Goal: Task Accomplishment & Management: Use online tool/utility

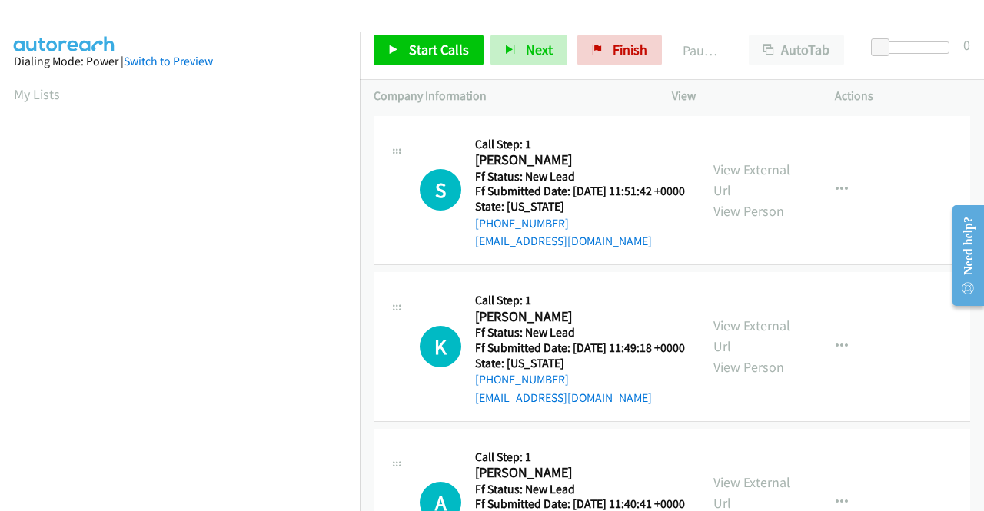
scroll to position [351, 0]
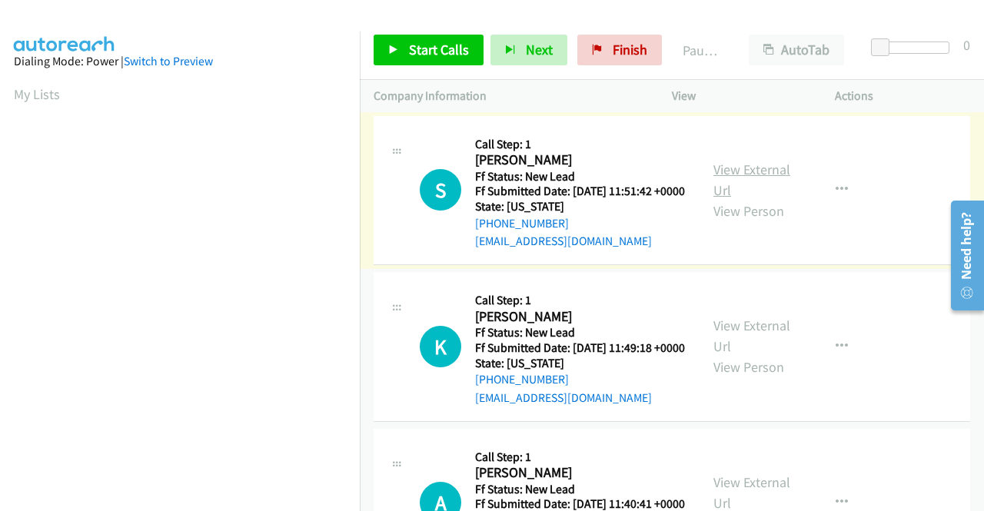
click at [731, 178] on link "View External Url" at bounding box center [752, 180] width 77 height 38
click at [727, 350] on link "View External Url" at bounding box center [752, 336] width 77 height 38
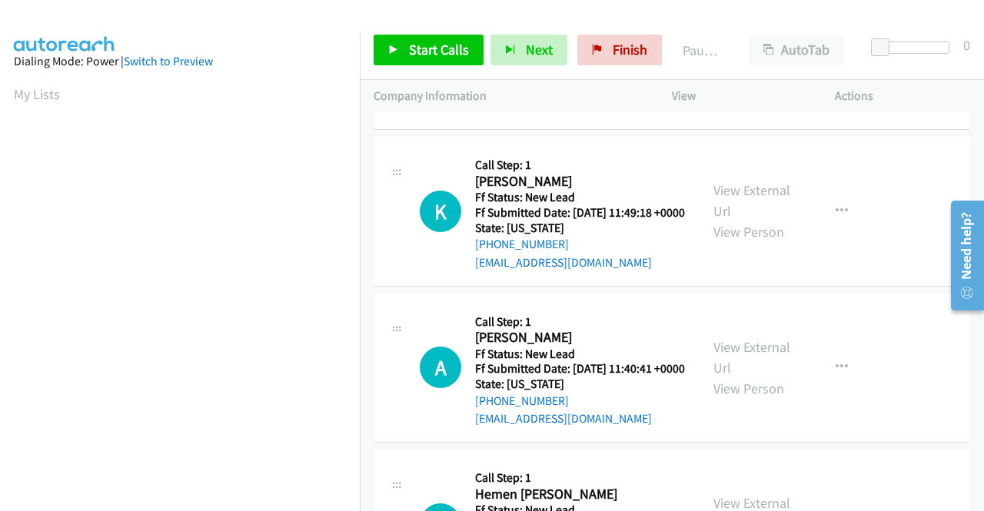
scroll to position [231, 0]
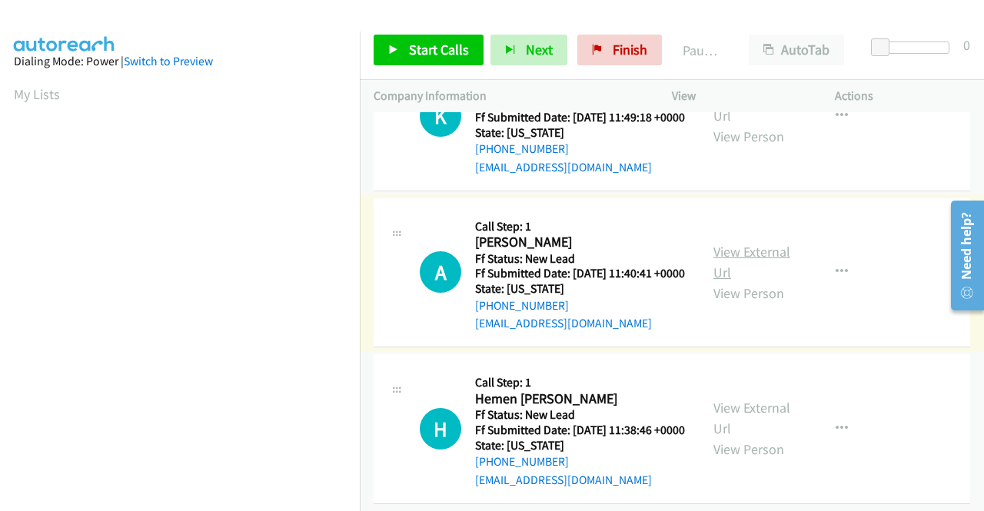
click at [724, 281] on link "View External Url" at bounding box center [752, 262] width 77 height 38
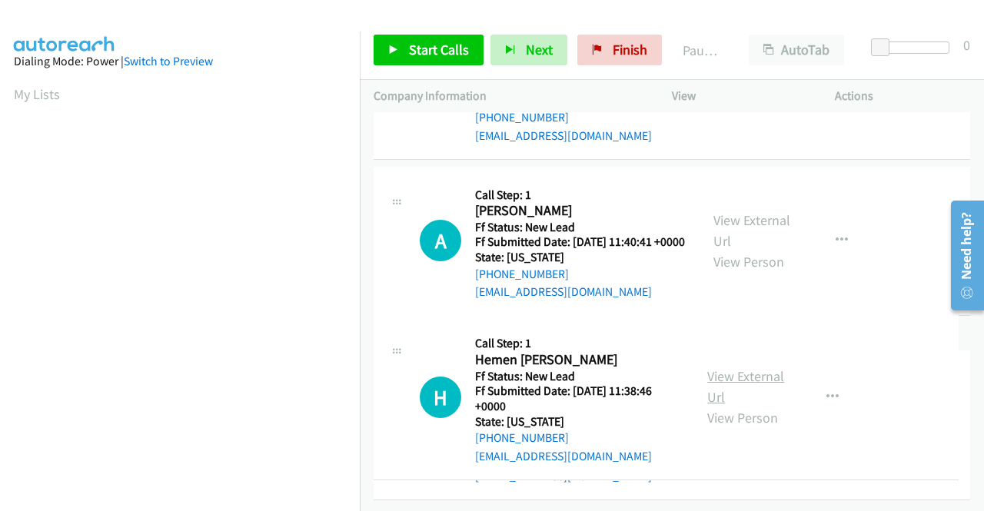
scroll to position [385, 0]
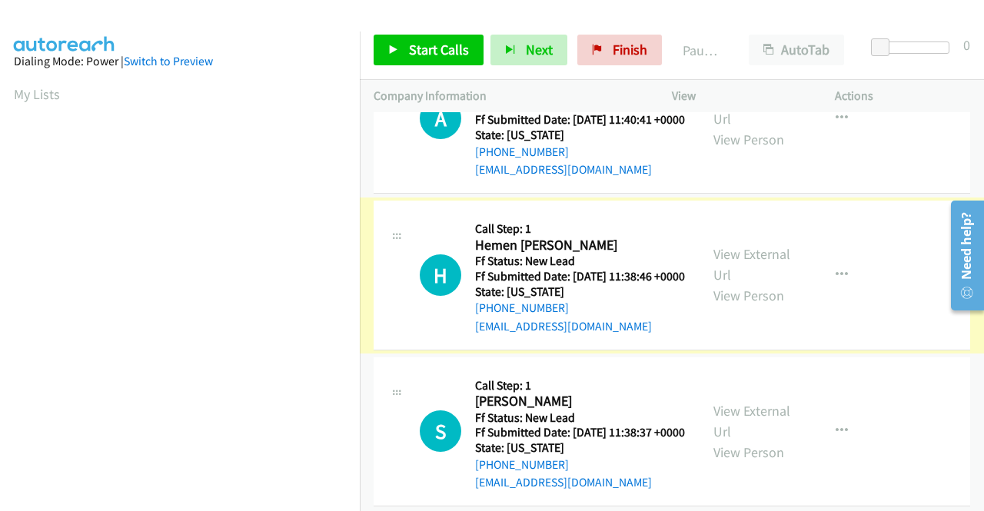
click at [737, 284] on link "View External Url" at bounding box center [752, 264] width 77 height 38
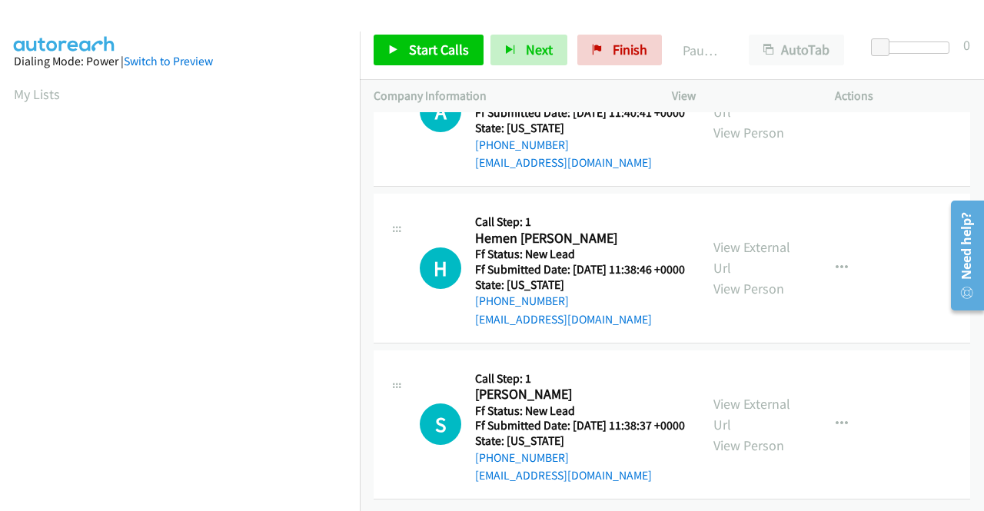
scroll to position [477, 0]
click at [725, 395] on link "View External Url" at bounding box center [752, 414] width 77 height 38
click at [431, 52] on span "Start Calls" at bounding box center [439, 50] width 60 height 18
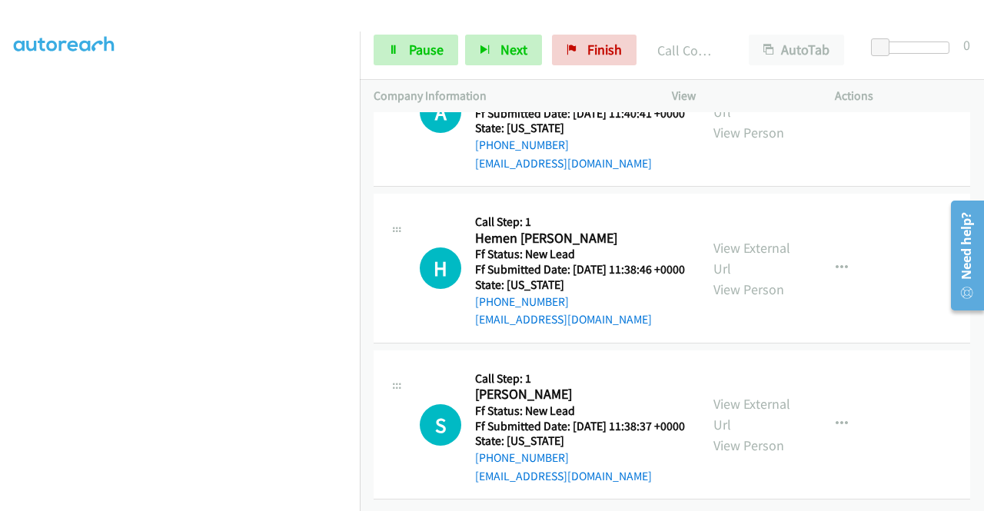
scroll to position [541, 0]
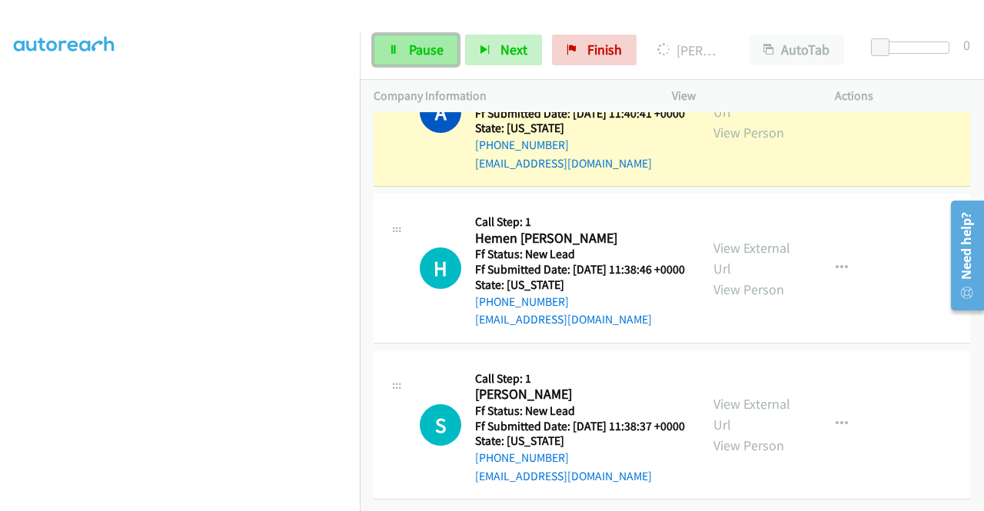
click at [417, 50] on span "Pause" at bounding box center [426, 50] width 35 height 18
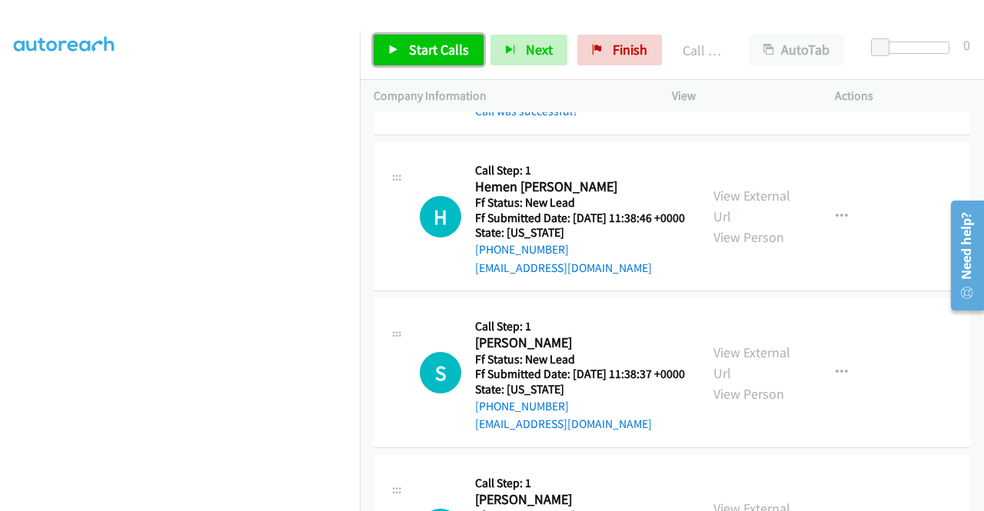
click at [415, 45] on span "Start Calls" at bounding box center [439, 50] width 60 height 18
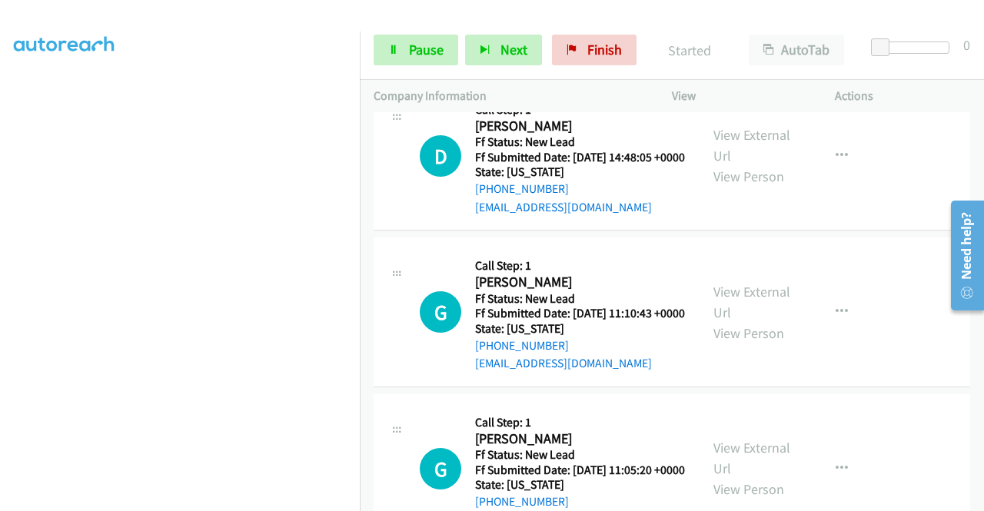
scroll to position [926, 0]
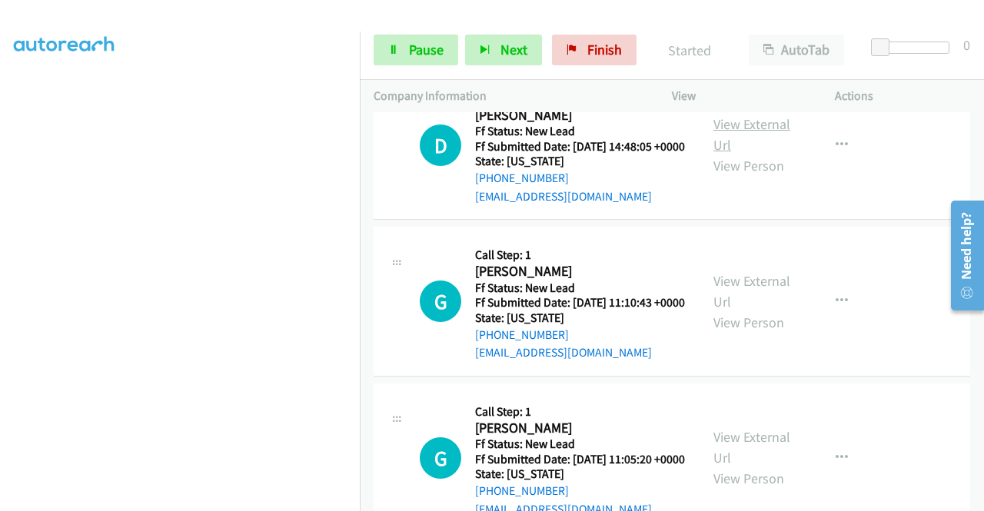
click at [744, 154] on link "View External Url" at bounding box center [752, 134] width 77 height 38
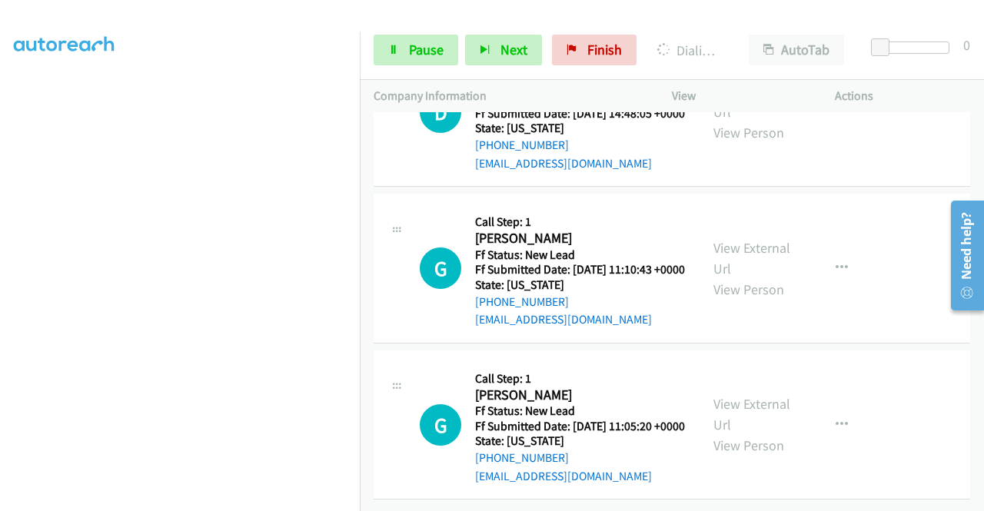
scroll to position [1080, 0]
click at [747, 239] on link "View External Url" at bounding box center [752, 258] width 77 height 38
click at [759, 395] on link "View External Url" at bounding box center [752, 414] width 77 height 38
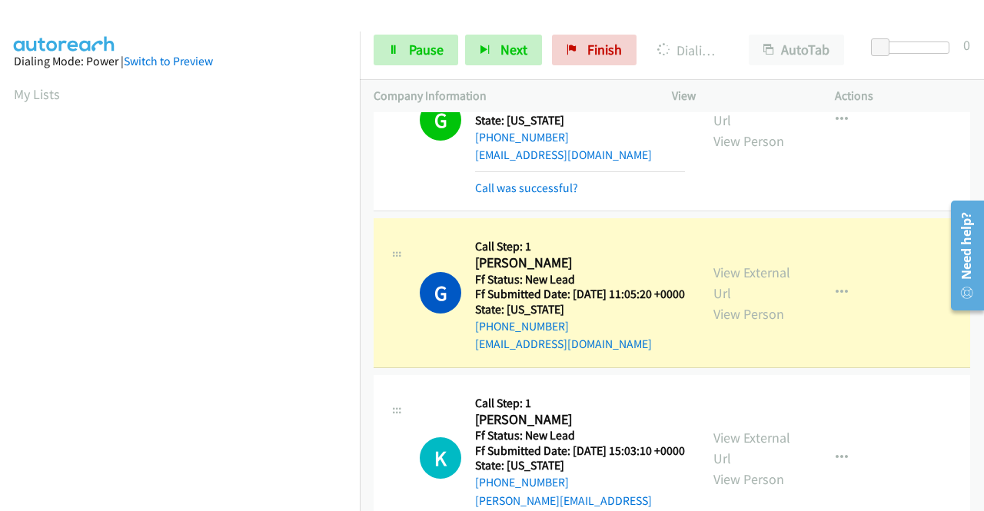
scroll to position [351, 0]
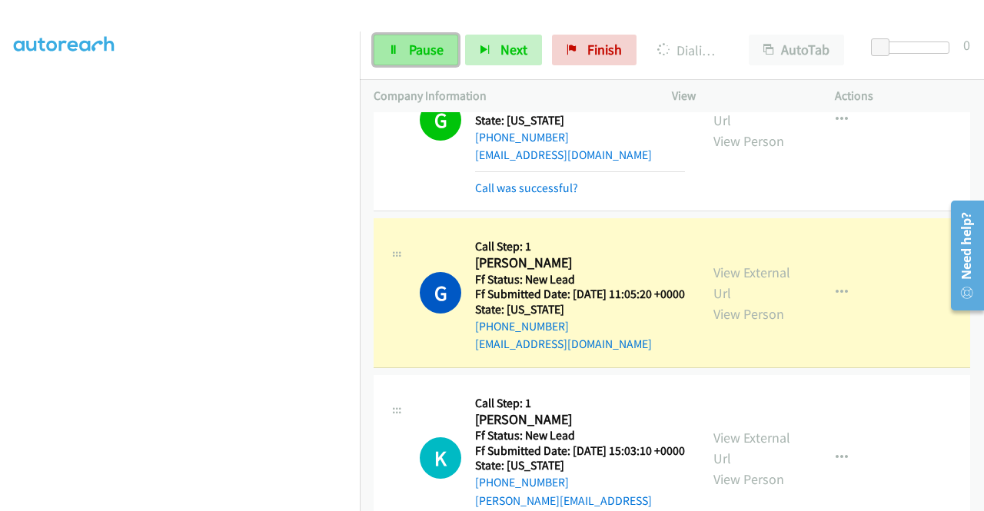
click at [431, 52] on span "Pause" at bounding box center [426, 50] width 35 height 18
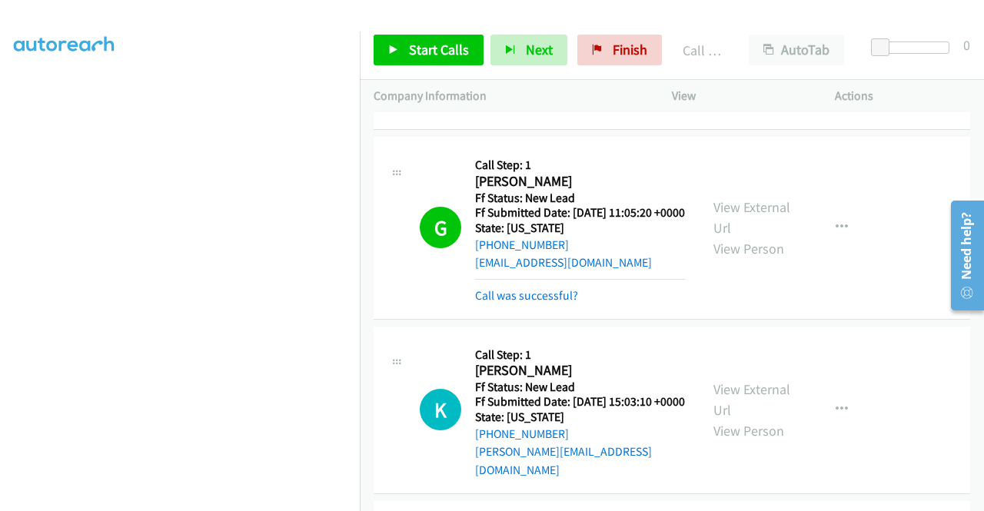
scroll to position [1530, 0]
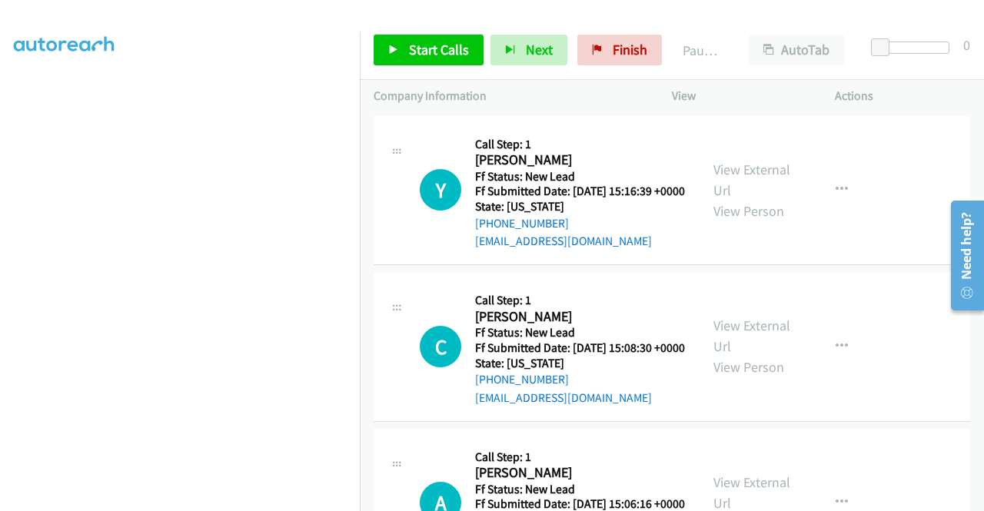
scroll to position [351, 0]
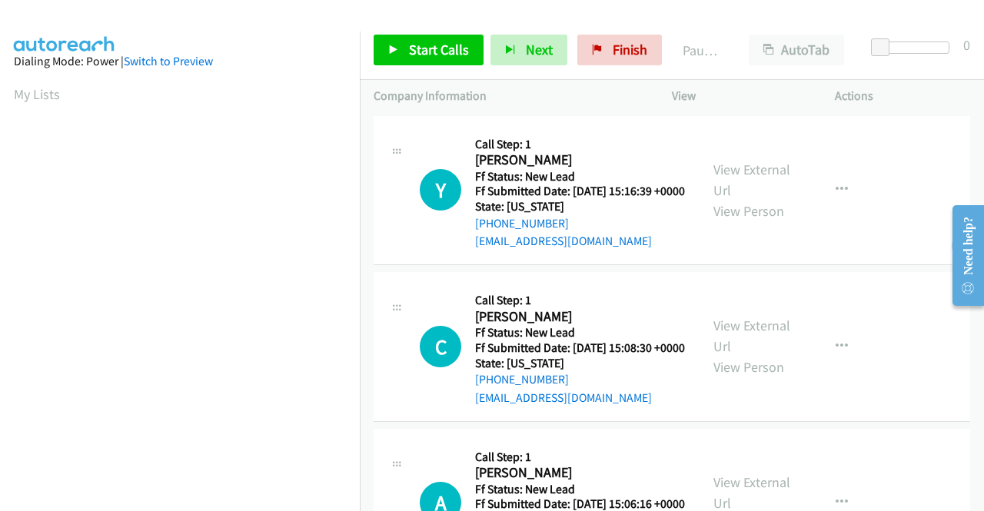
click at [764, 167] on div "View External Url View Person" at bounding box center [754, 190] width 80 height 62
click at [758, 179] on link "View External Url" at bounding box center [752, 180] width 77 height 38
click at [725, 355] on link "View External Url" at bounding box center [752, 336] width 77 height 38
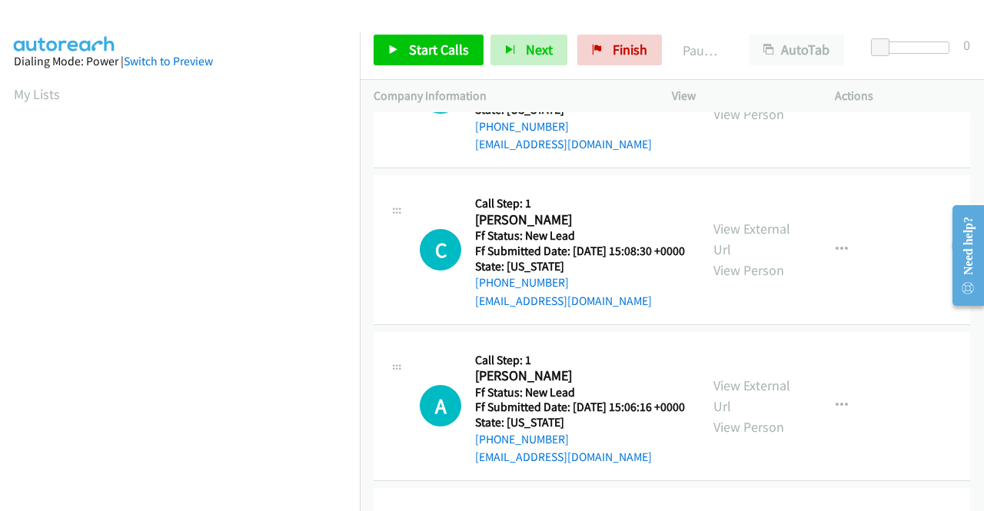
scroll to position [231, 0]
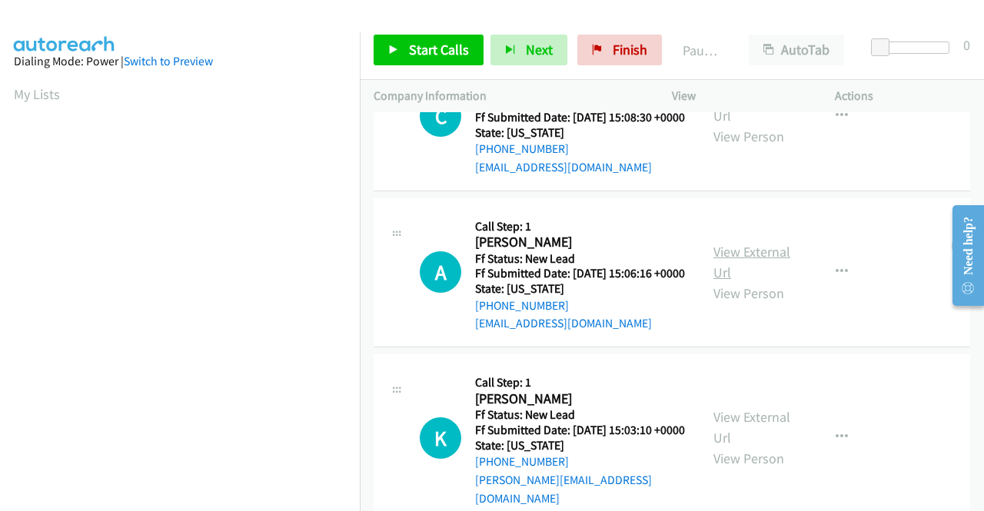
click at [748, 281] on link "View External Url" at bounding box center [752, 262] width 77 height 38
click at [763, 447] on link "View External Url" at bounding box center [752, 427] width 77 height 38
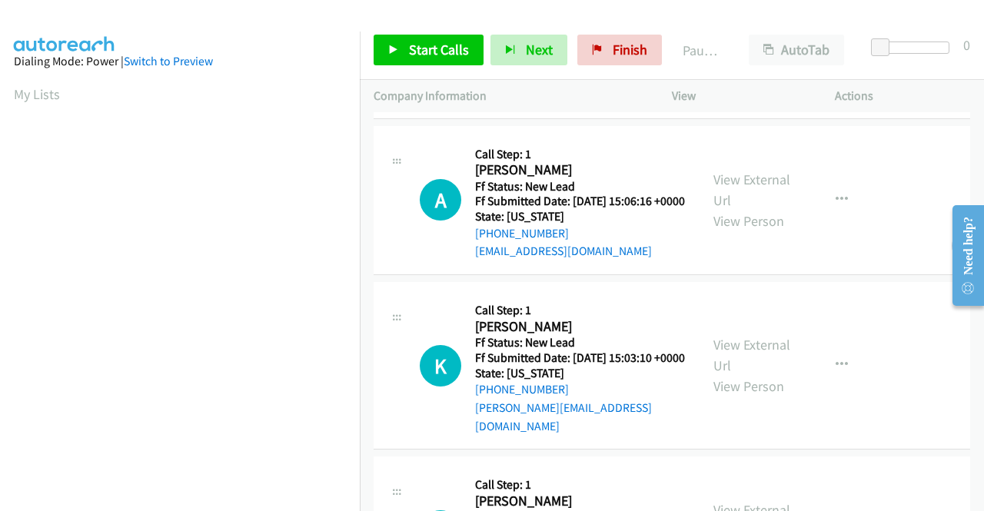
scroll to position [385, 0]
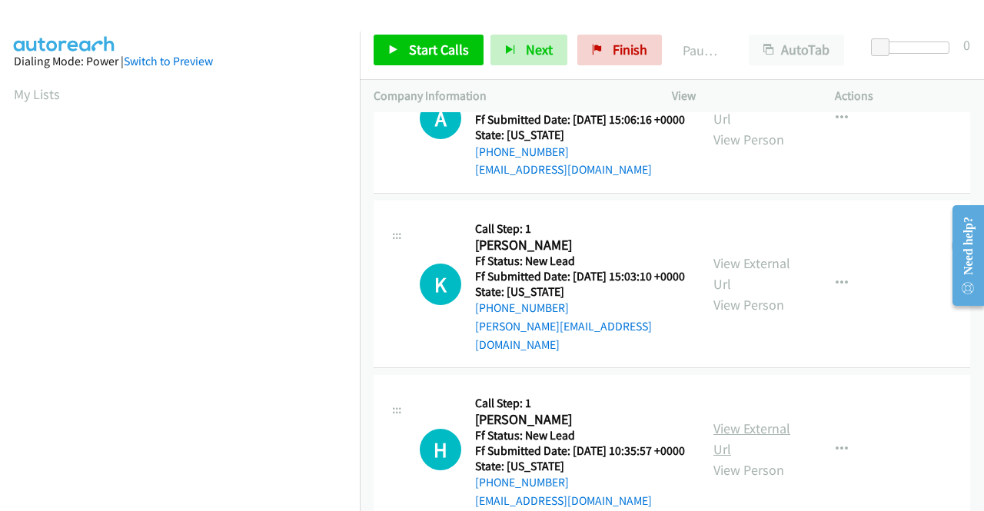
click at [752, 458] on link "View External Url" at bounding box center [752, 439] width 77 height 38
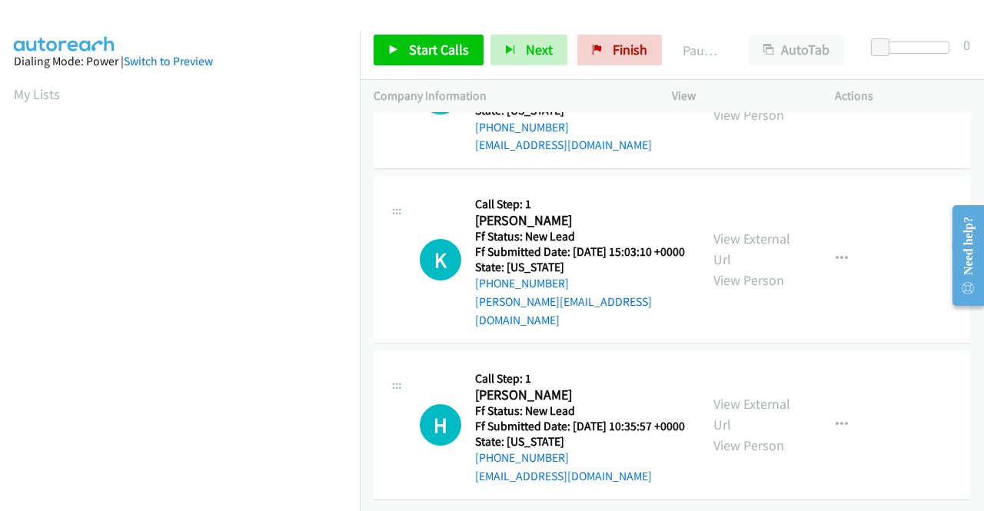
scroll to position [477, 0]
click at [419, 42] on span "Start Calls" at bounding box center [439, 50] width 60 height 18
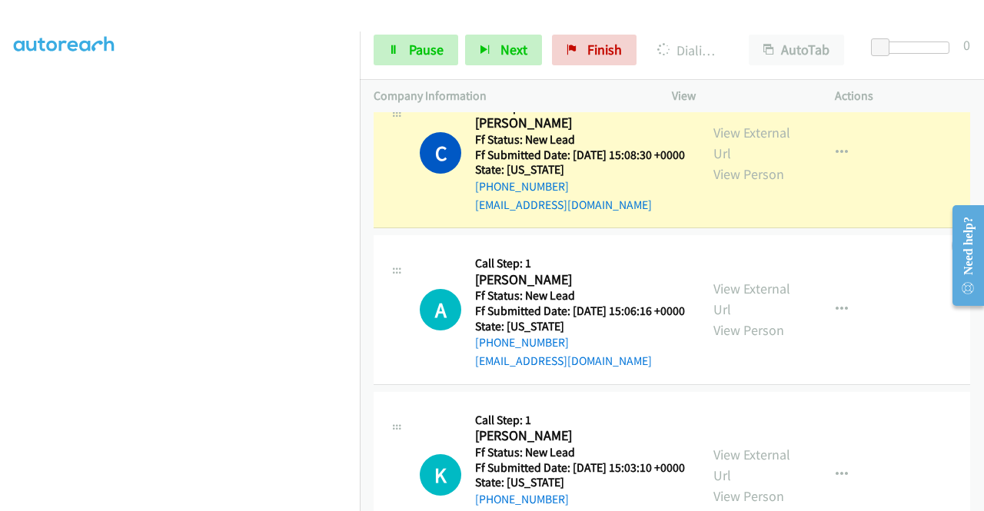
scroll to position [202, 0]
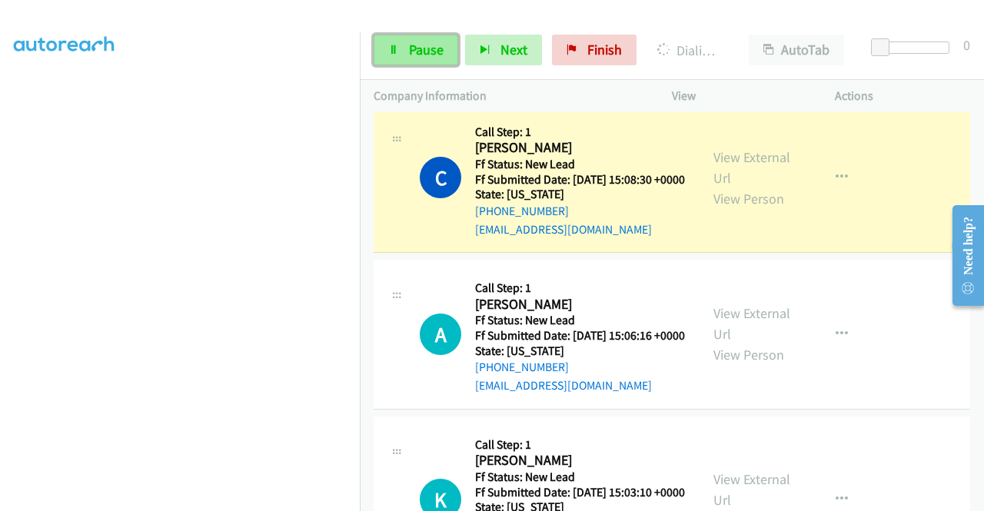
click at [405, 52] on link "Pause" at bounding box center [416, 50] width 85 height 31
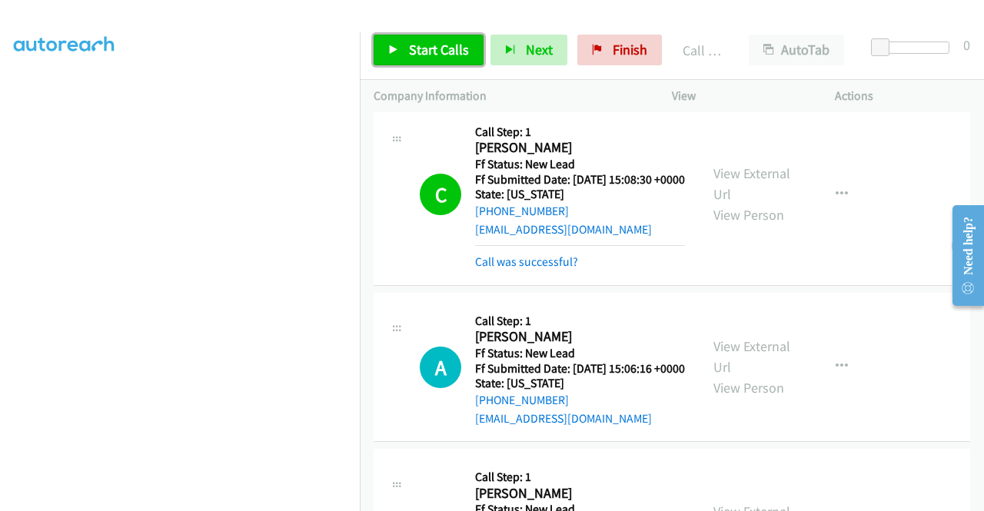
click at [434, 43] on span "Start Calls" at bounding box center [439, 50] width 60 height 18
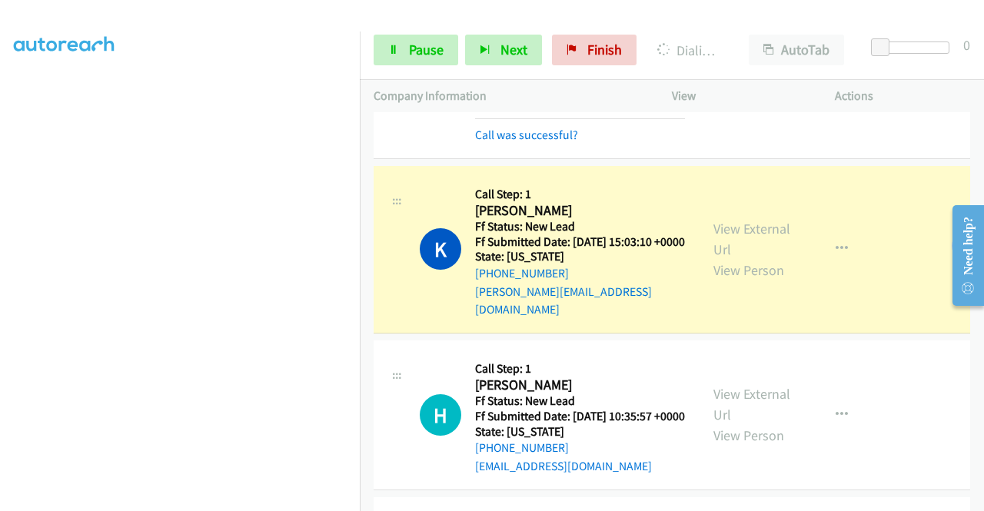
scroll to position [586, 0]
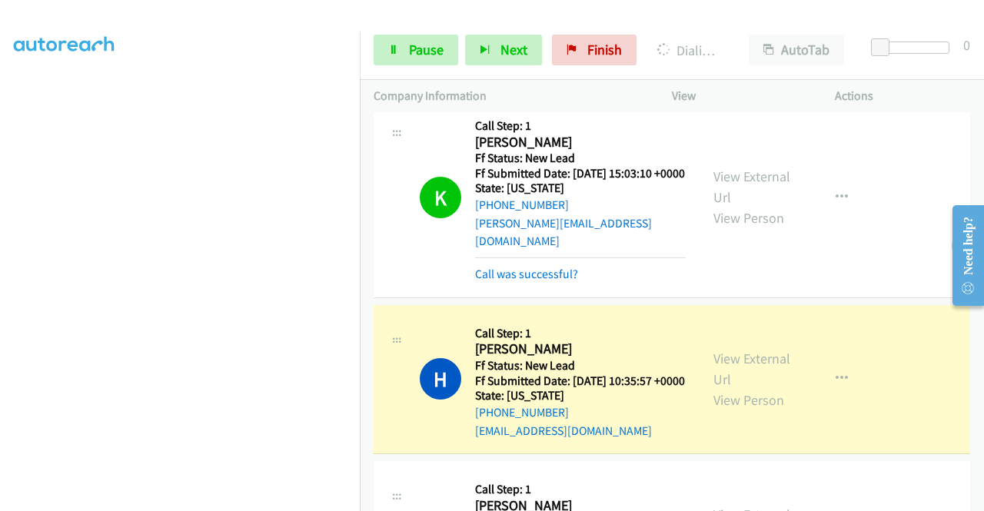
click at [292, 499] on section at bounding box center [180, 147] width 332 height 736
click at [427, 50] on span "Pause" at bounding box center [426, 50] width 35 height 18
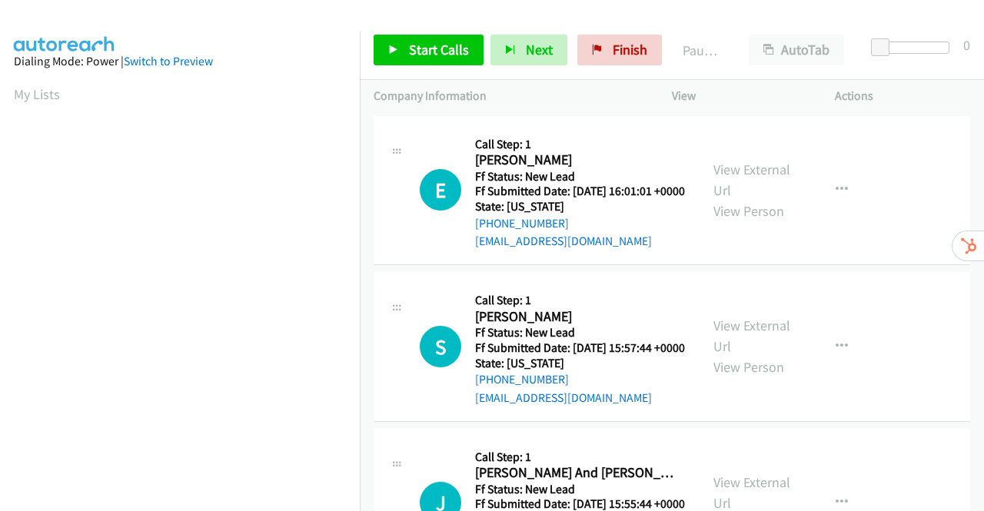
click at [742, 188] on div "View External Url View Person" at bounding box center [754, 190] width 80 height 62
click at [744, 178] on link "View External Url" at bounding box center [752, 180] width 77 height 38
click at [764, 355] on link "View External Url" at bounding box center [752, 336] width 77 height 38
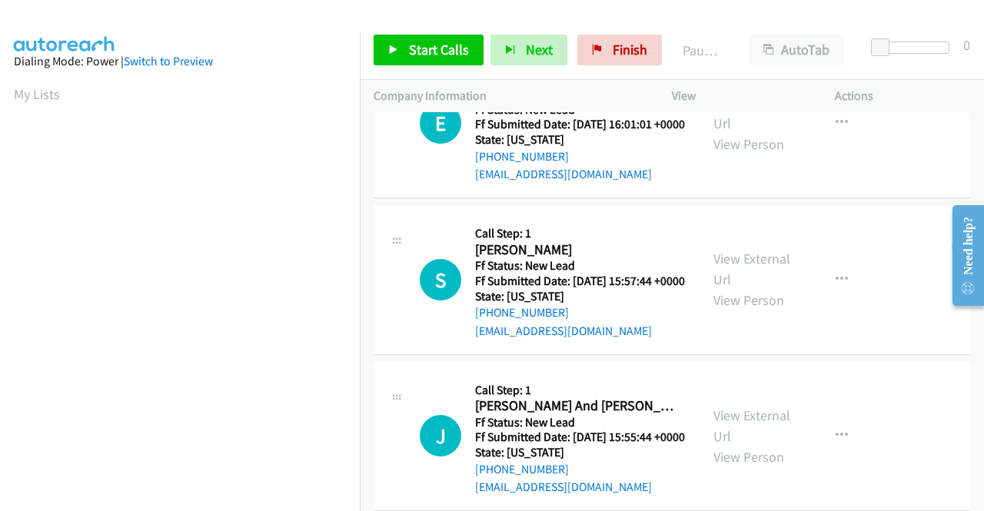
scroll to position [134, 0]
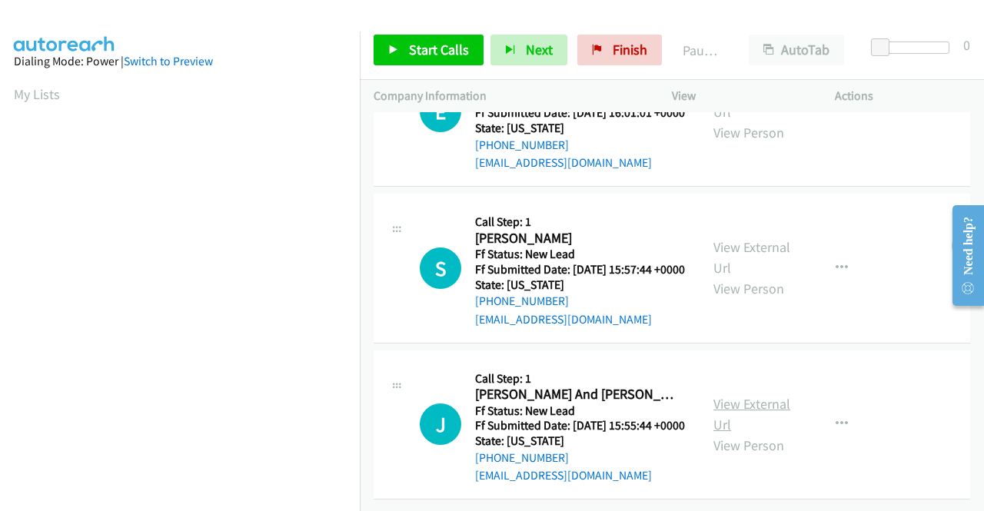
click at [761, 395] on link "View External Url" at bounding box center [752, 414] width 77 height 38
click at [435, 42] on span "Start Calls" at bounding box center [439, 50] width 60 height 18
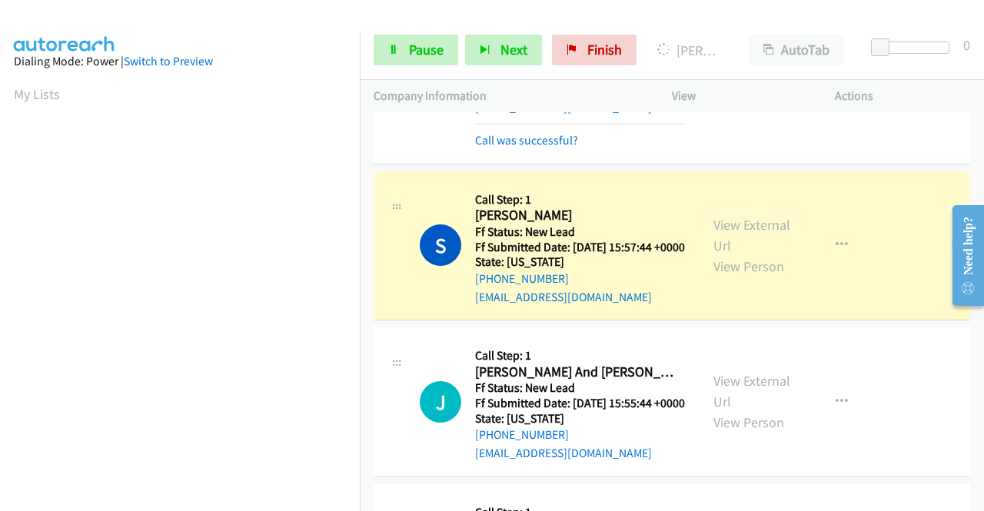
scroll to position [351, 0]
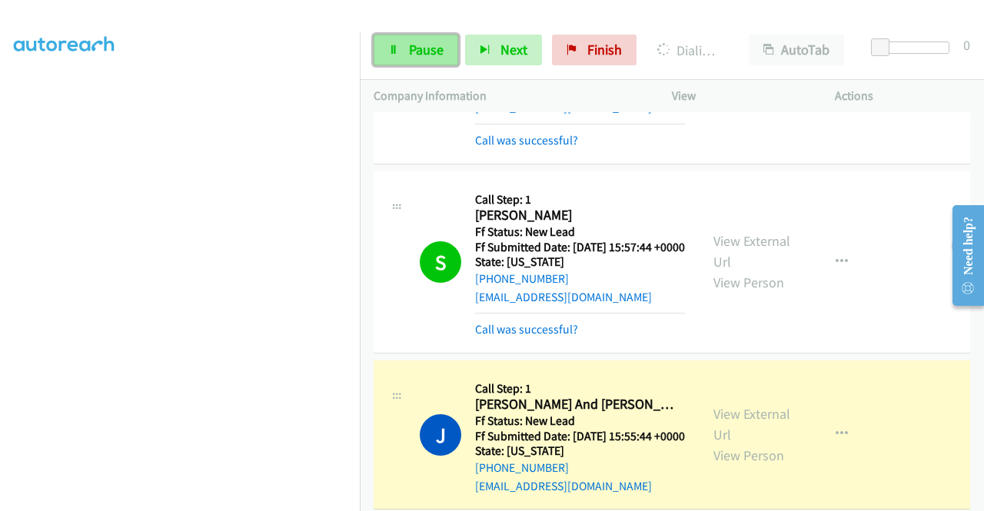
click at [425, 41] on span "Pause" at bounding box center [426, 50] width 35 height 18
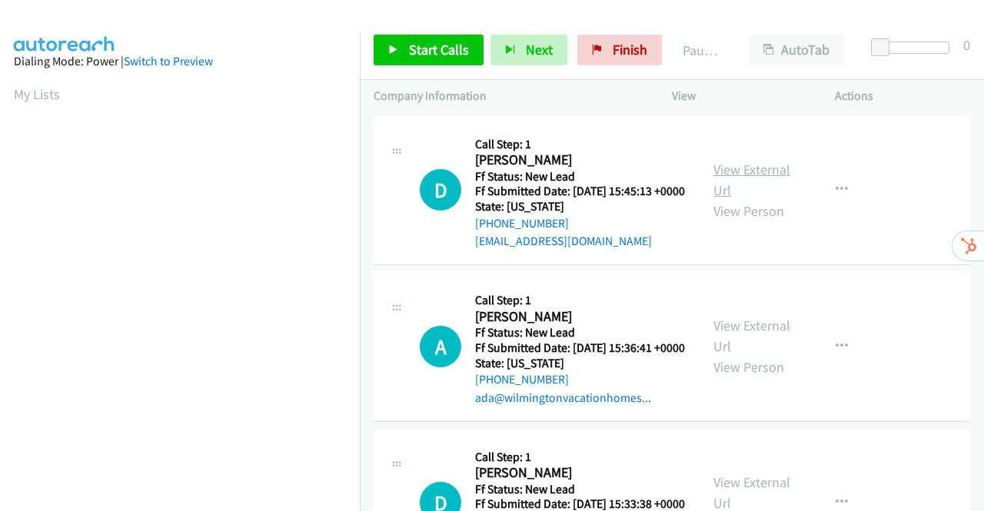
click at [766, 181] on link "View External Url" at bounding box center [752, 180] width 77 height 38
click at [723, 346] on link "View External Url" at bounding box center [752, 336] width 77 height 38
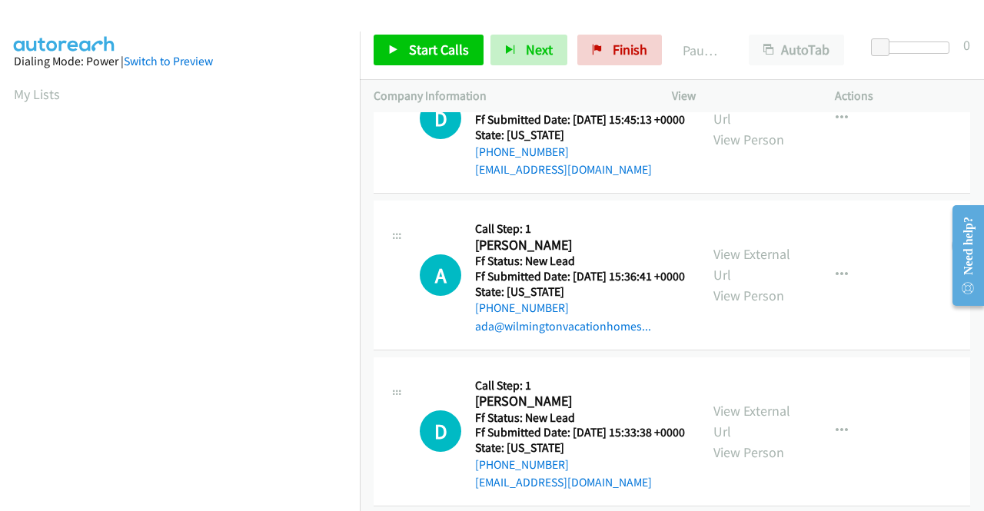
scroll to position [134, 0]
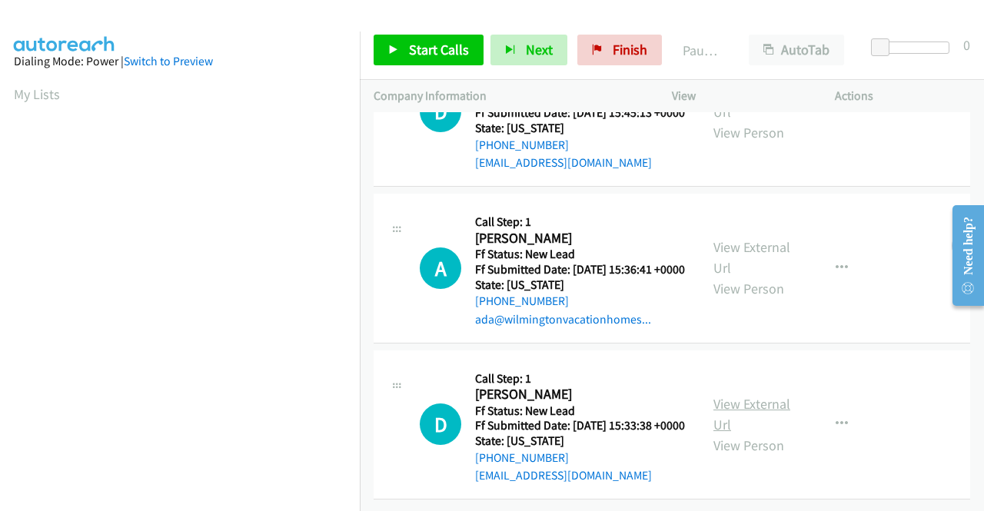
click at [733, 395] on link "View External Url" at bounding box center [752, 414] width 77 height 38
click at [389, 47] on icon at bounding box center [393, 50] width 11 height 11
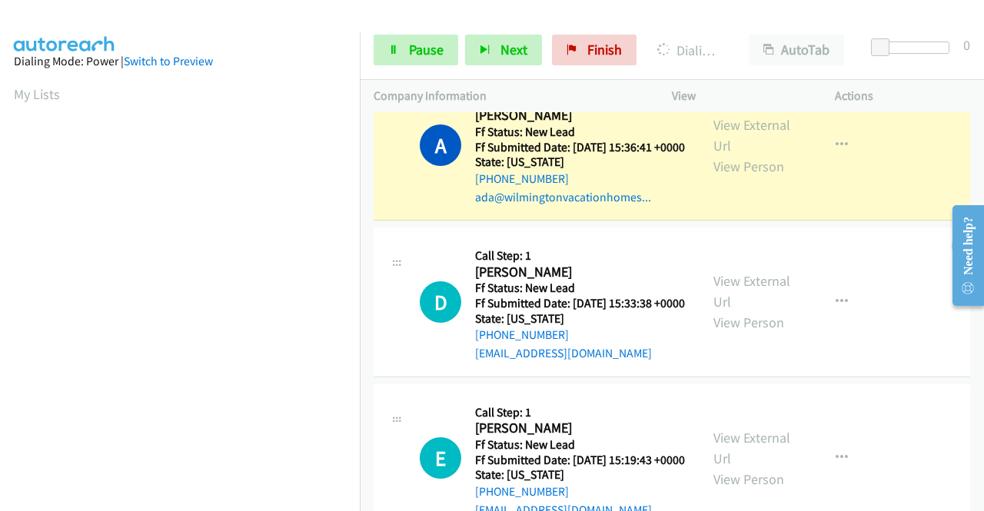
scroll to position [365, 0]
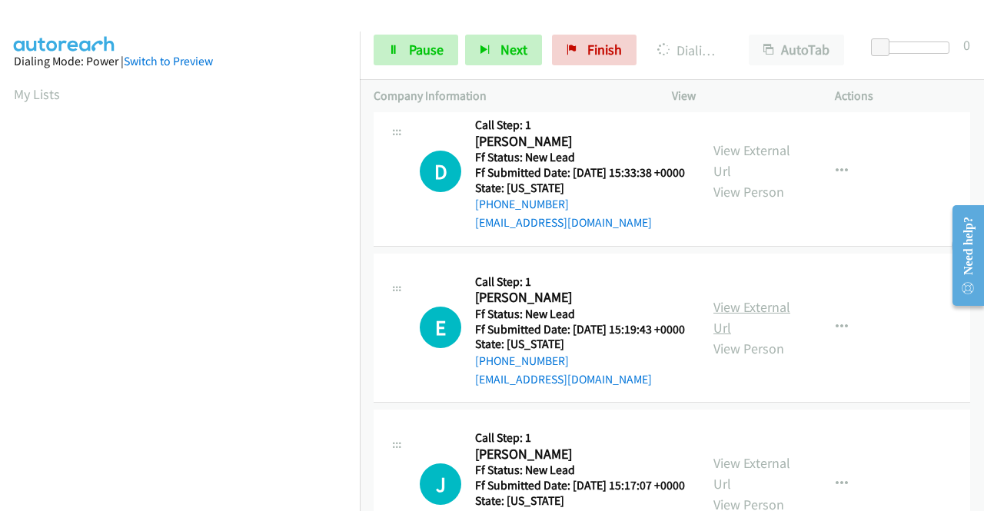
click at [744, 337] on link "View External Url" at bounding box center [752, 317] width 77 height 38
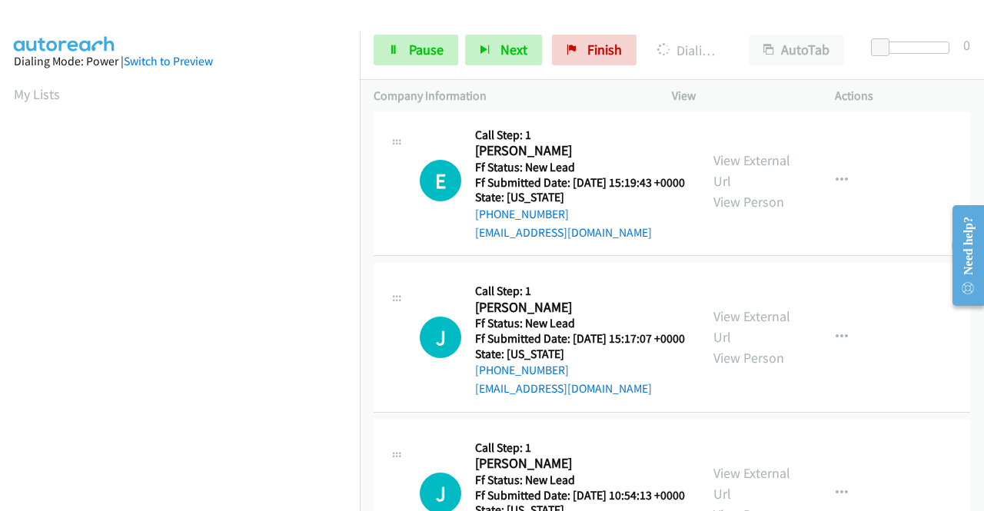
scroll to position [595, 0]
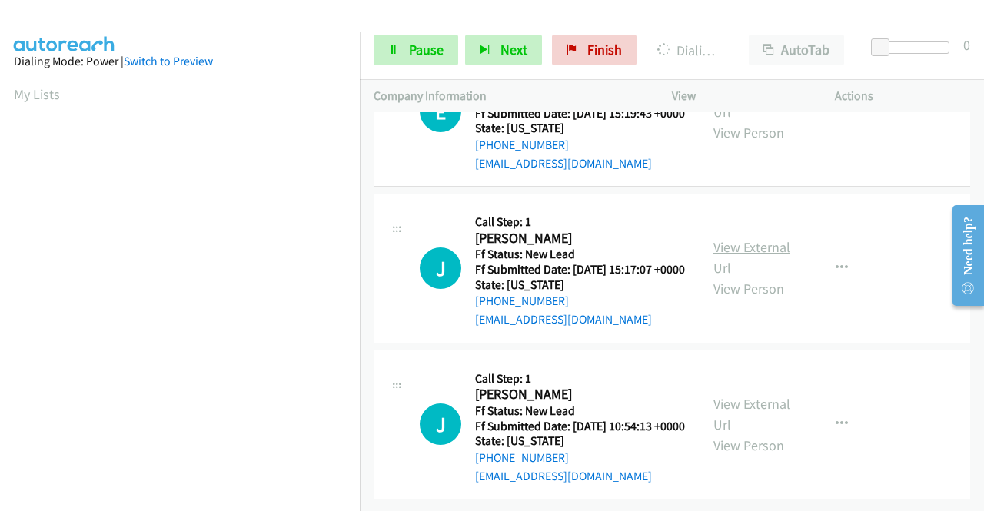
click at [761, 277] on link "View External Url" at bounding box center [752, 257] width 77 height 38
click at [774, 395] on link "View External Url" at bounding box center [752, 414] width 77 height 38
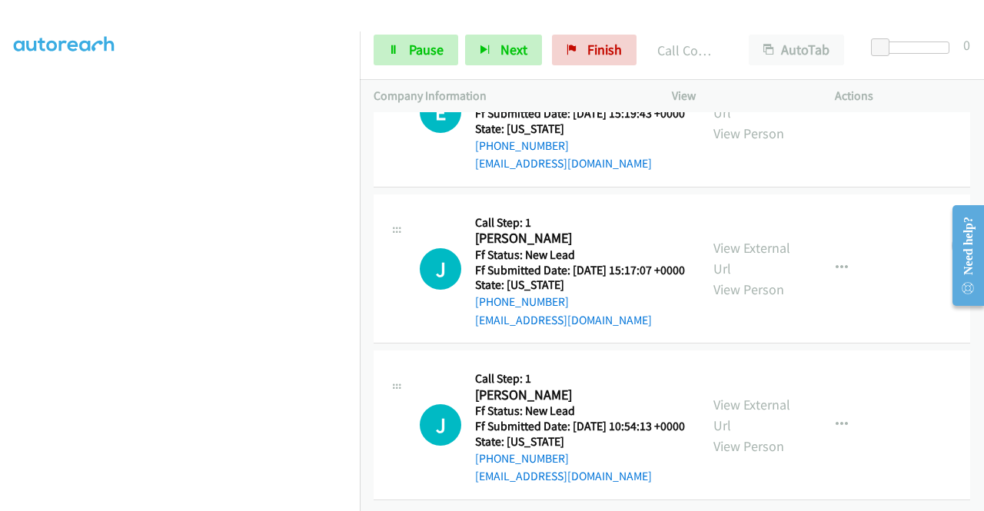
scroll to position [713, 0]
drag, startPoint x: 411, startPoint y: 32, endPoint x: 408, endPoint y: 42, distance: 10.5
click at [409, 33] on div "Start Calls Pause Next Finish Call Completed AutoTab AutoTab 0" at bounding box center [672, 50] width 624 height 59
click at [409, 42] on span "Pause" at bounding box center [426, 50] width 35 height 18
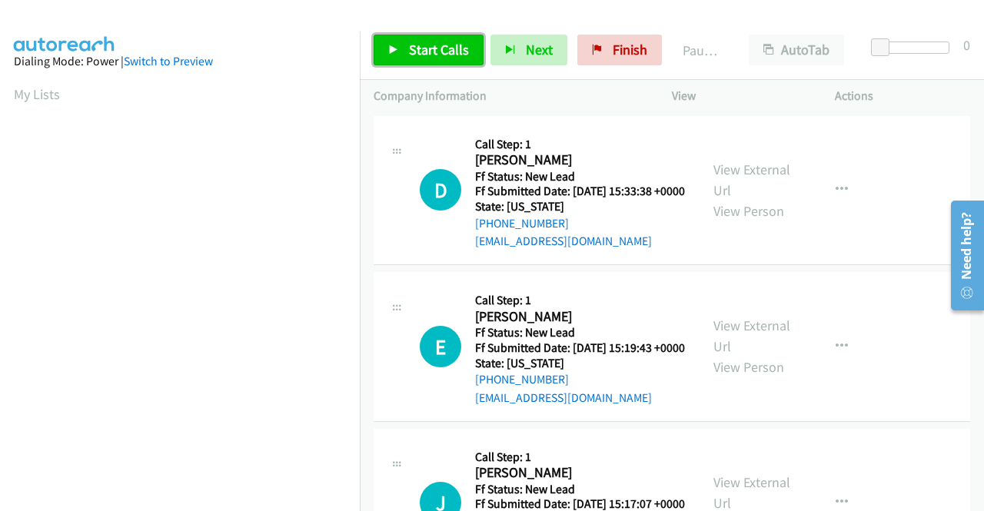
click at [418, 45] on span "Start Calls" at bounding box center [439, 50] width 60 height 18
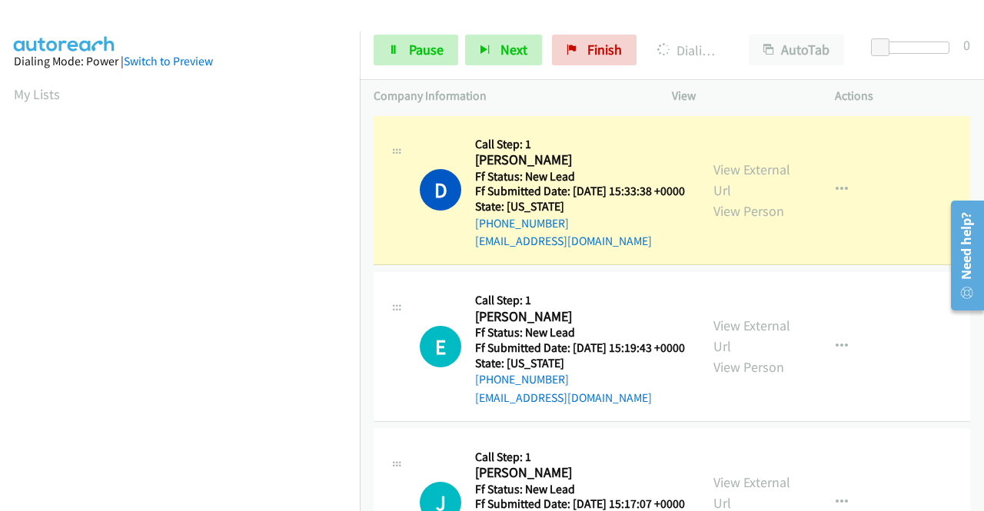
scroll to position [351, 0]
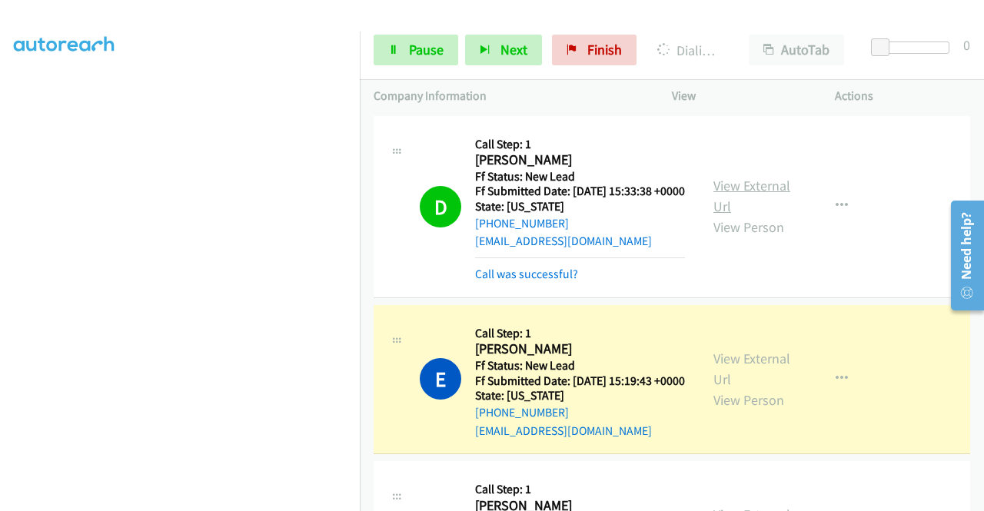
click at [738, 194] on link "View External Url" at bounding box center [752, 196] width 77 height 38
click at [748, 380] on link "View External Url" at bounding box center [752, 369] width 77 height 38
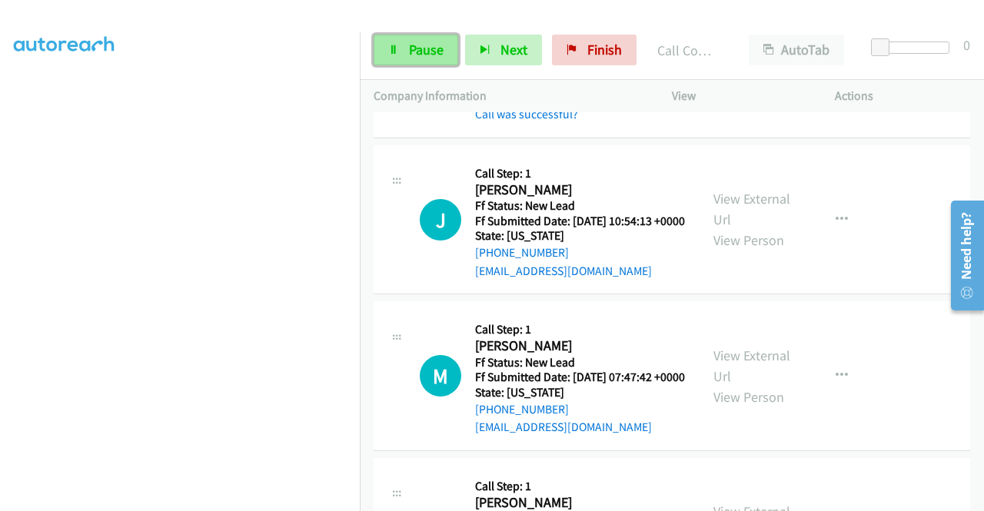
click at [418, 38] on link "Pause" at bounding box center [416, 50] width 85 height 31
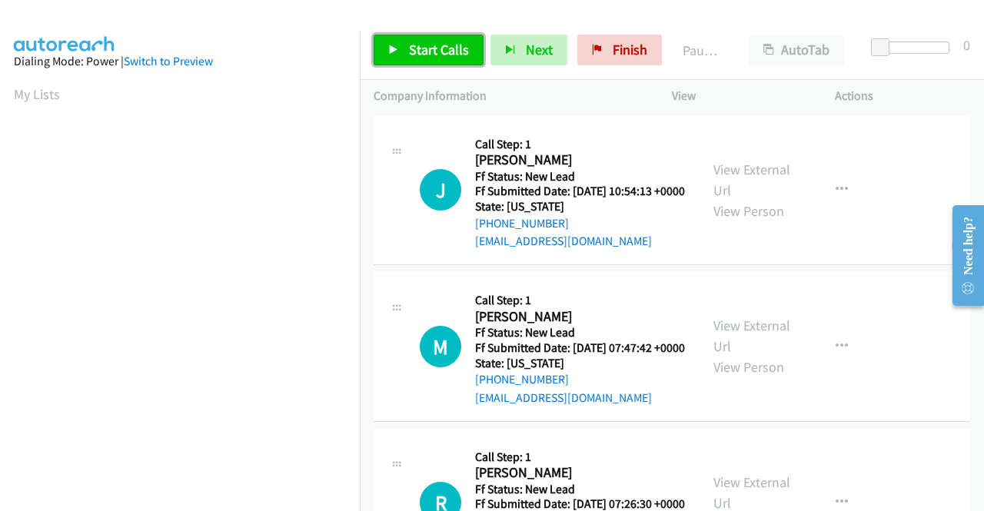
click at [411, 48] on span "Start Calls" at bounding box center [439, 50] width 60 height 18
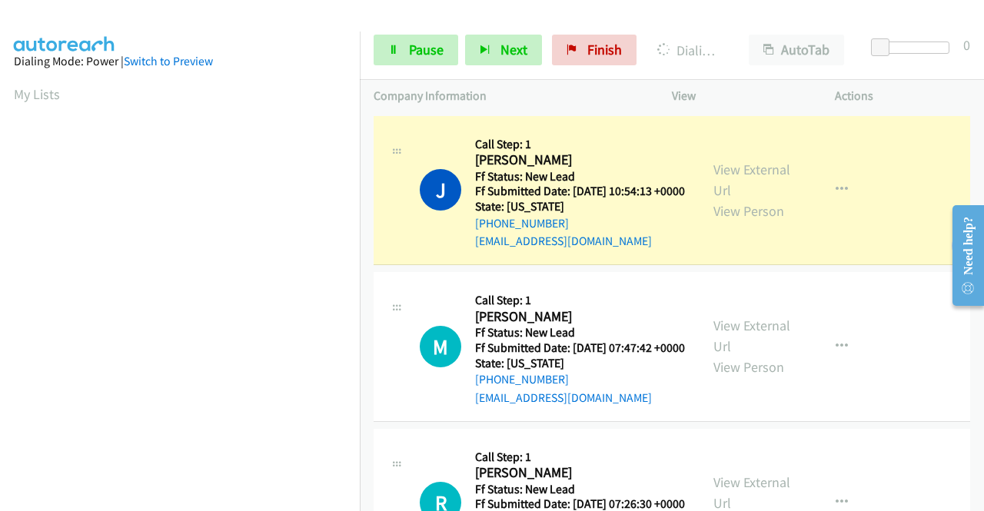
scroll to position [308, 0]
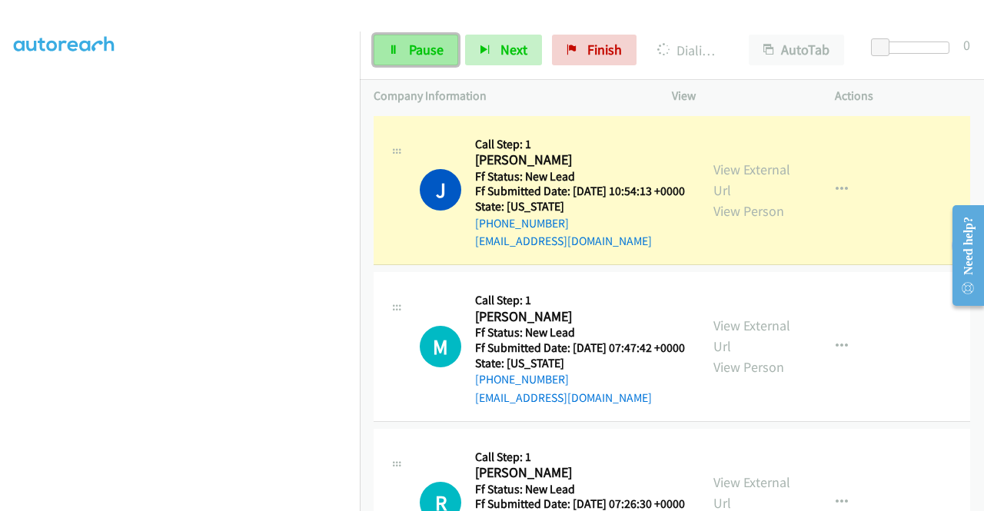
click at [415, 60] on link "Pause" at bounding box center [416, 50] width 85 height 31
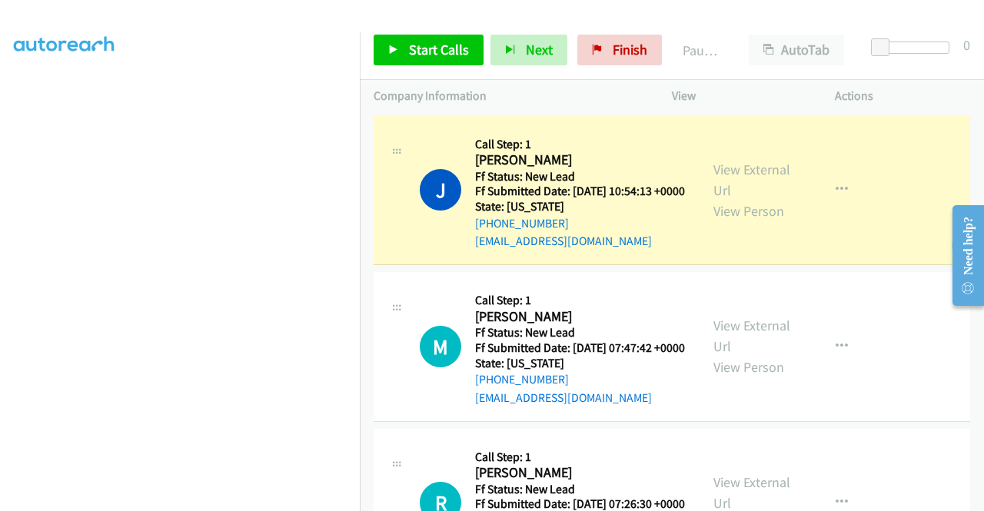
scroll to position [351, 0]
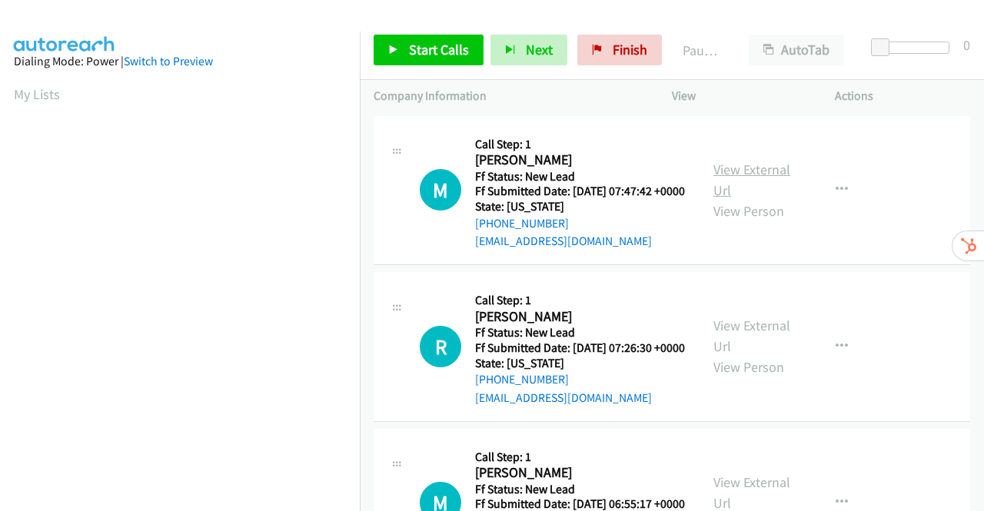
click at [724, 174] on link "View External Url" at bounding box center [752, 180] width 77 height 38
click at [724, 348] on link "View External Url" at bounding box center [752, 336] width 77 height 38
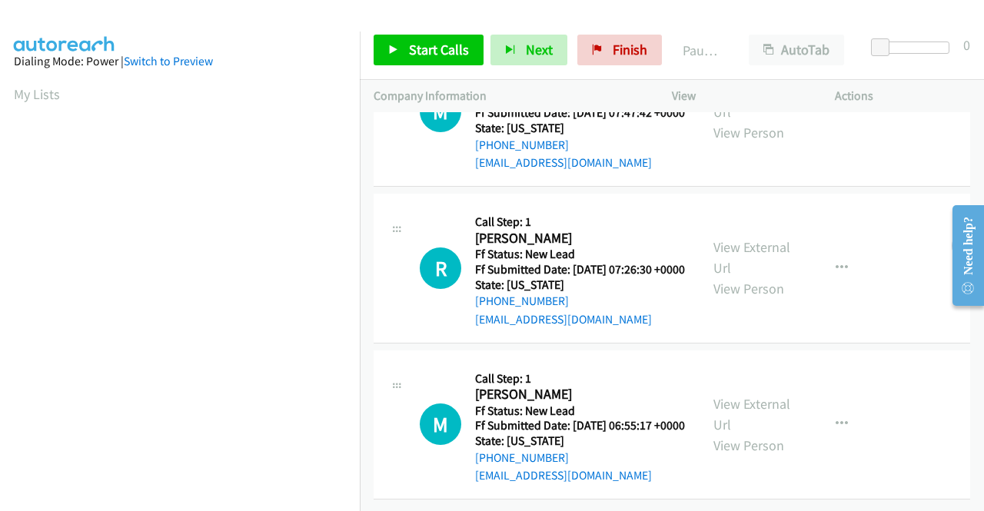
scroll to position [134, 0]
click at [739, 395] on link "View External Url" at bounding box center [752, 414] width 77 height 38
click at [402, 45] on link "Start Calls" at bounding box center [429, 50] width 110 height 31
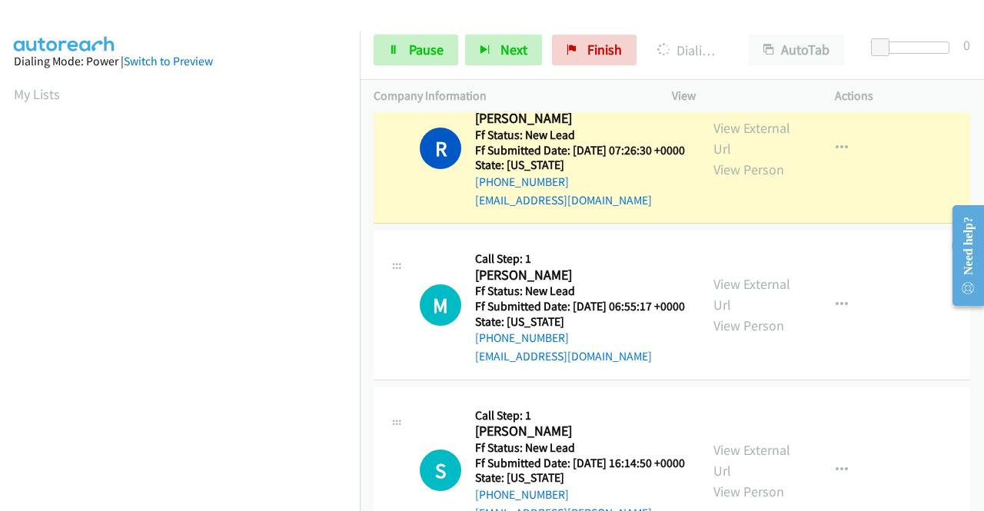
scroll to position [385, 0]
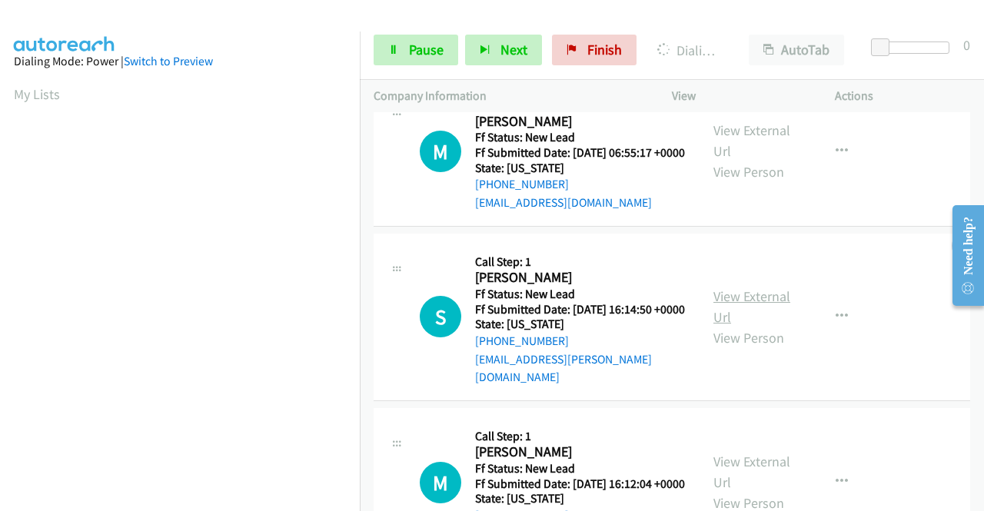
click at [741, 326] on link "View External Url" at bounding box center [752, 307] width 77 height 38
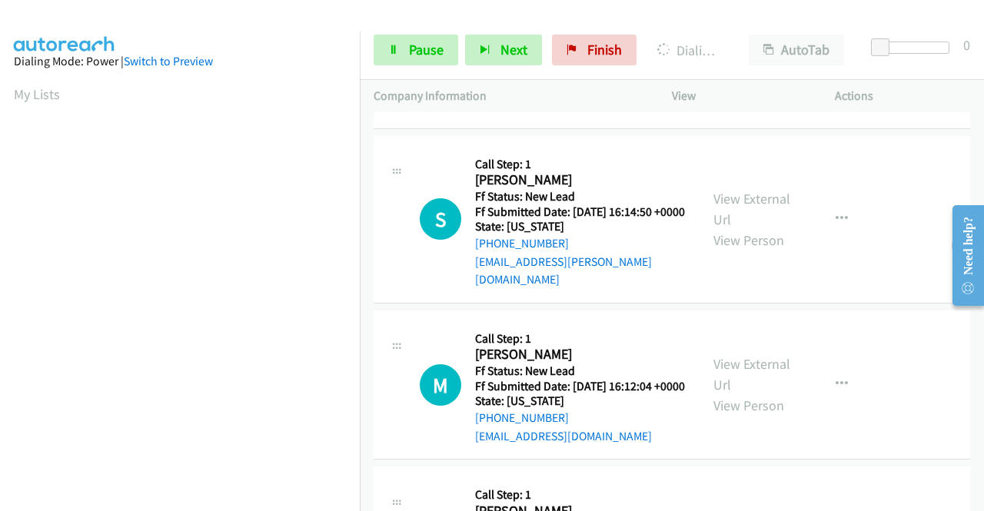
scroll to position [538, 0]
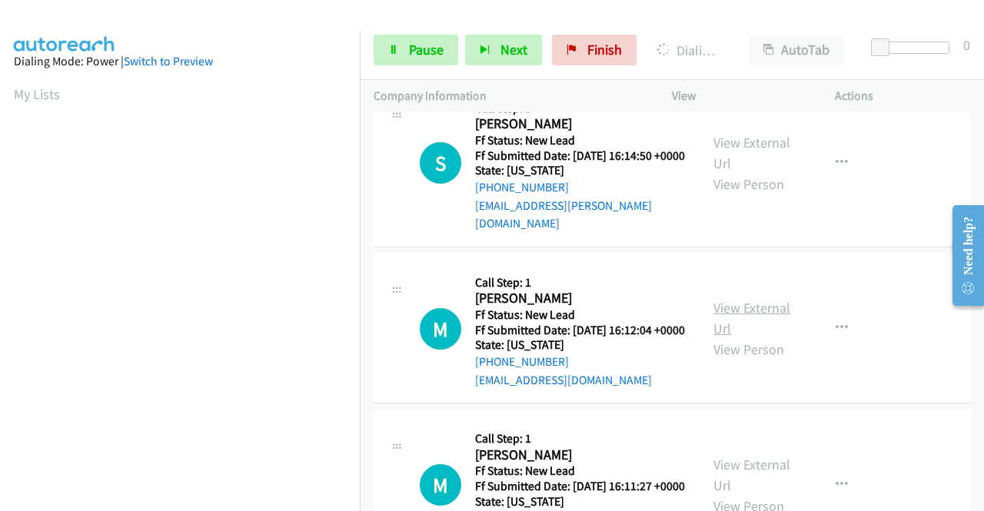
click at [714, 338] on link "View External Url" at bounding box center [752, 318] width 77 height 38
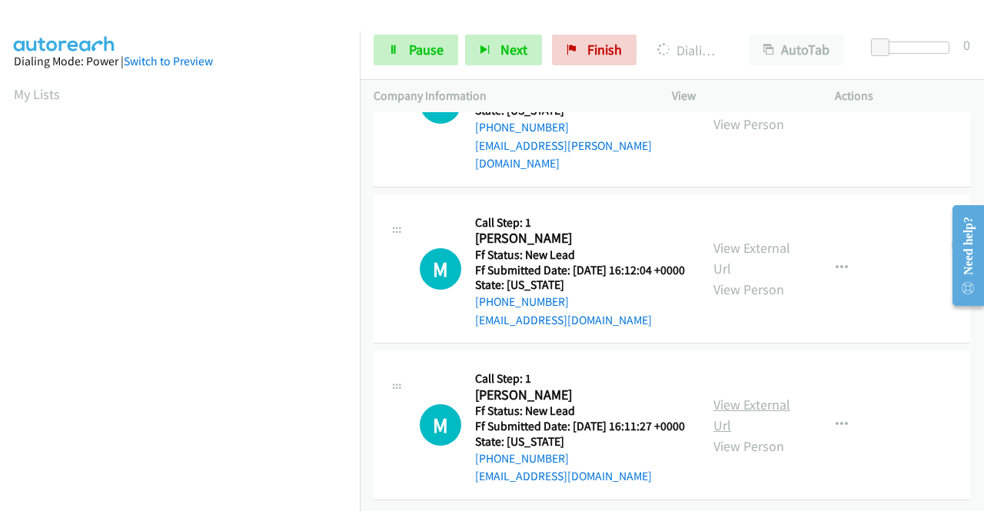
click at [745, 396] on link "View External Url" at bounding box center [752, 415] width 77 height 38
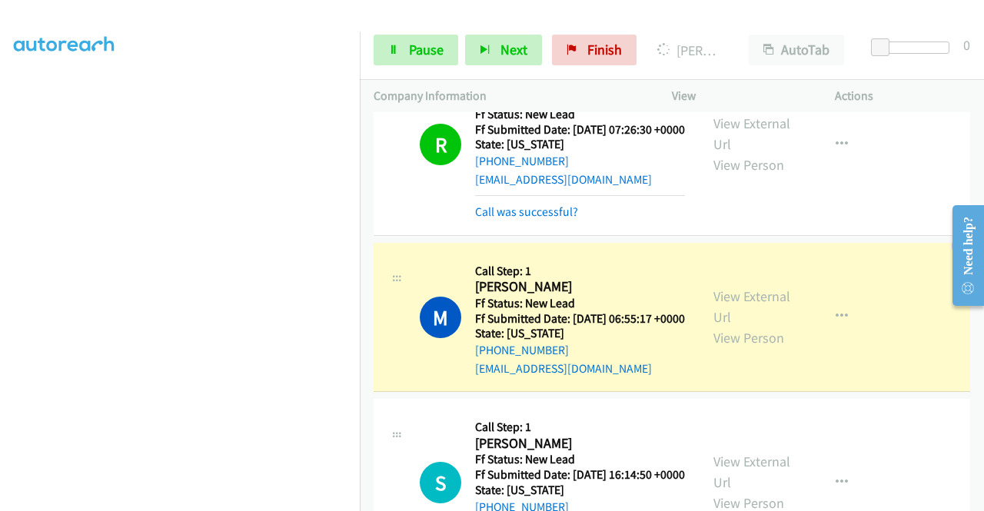
scroll to position [328, 0]
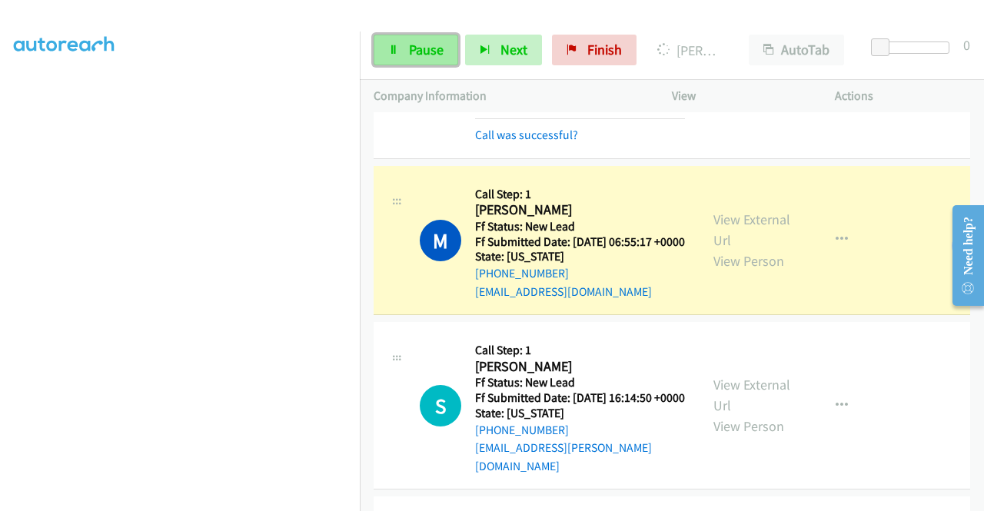
click at [420, 55] on span "Pause" at bounding box center [426, 50] width 35 height 18
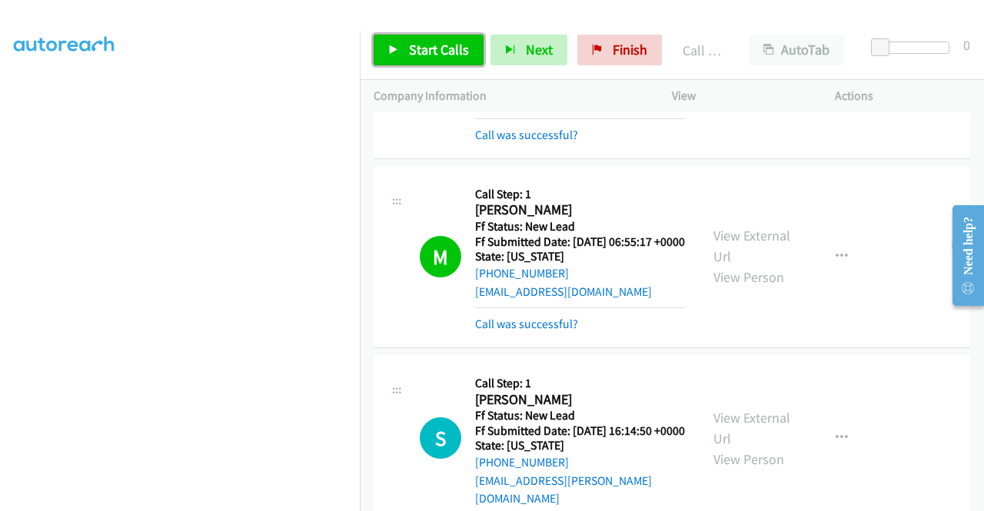
click at [437, 50] on span "Start Calls" at bounding box center [439, 50] width 60 height 18
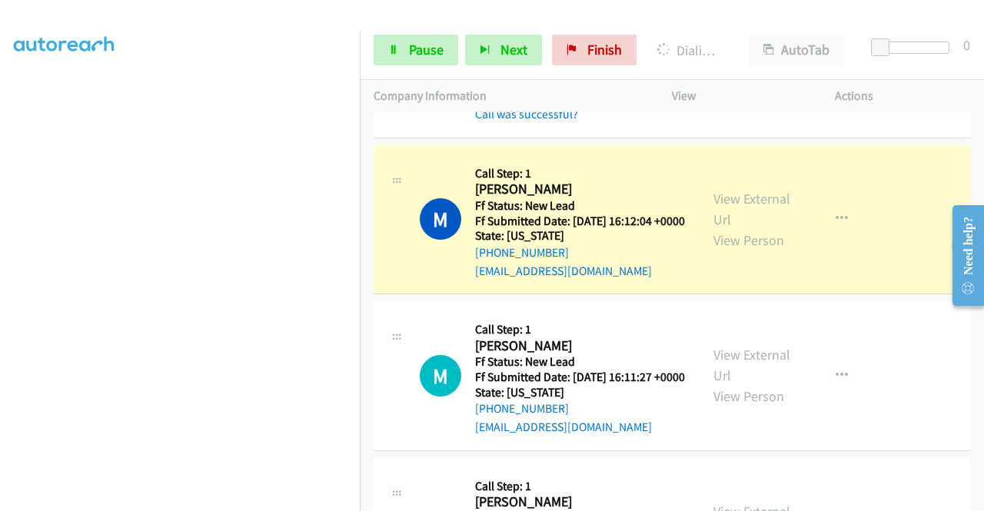
scroll to position [977, 0]
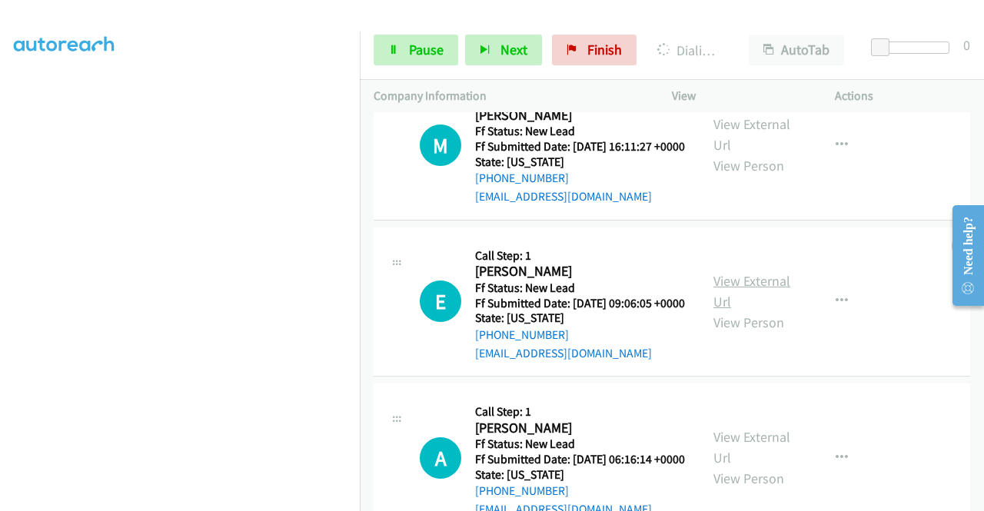
click at [735, 311] on link "View External Url" at bounding box center [752, 291] width 77 height 38
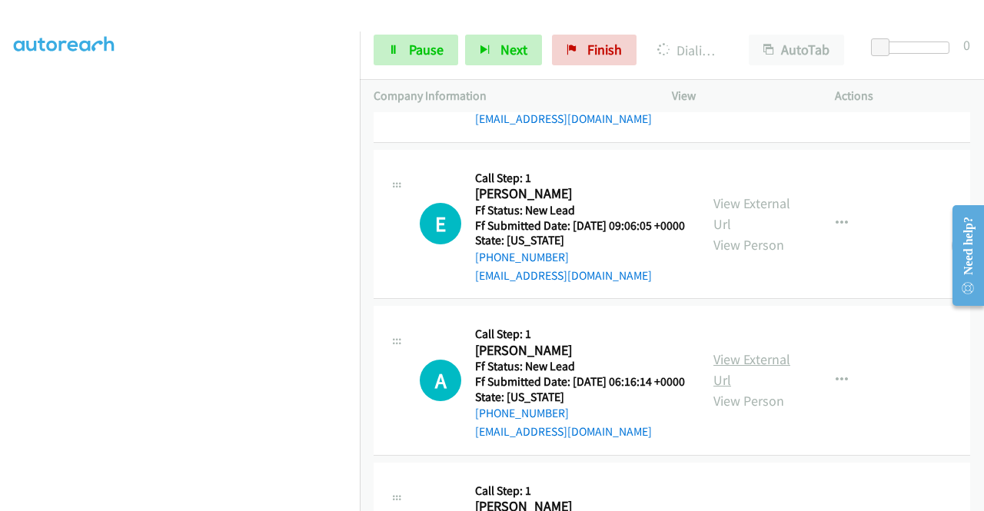
scroll to position [1131, 0]
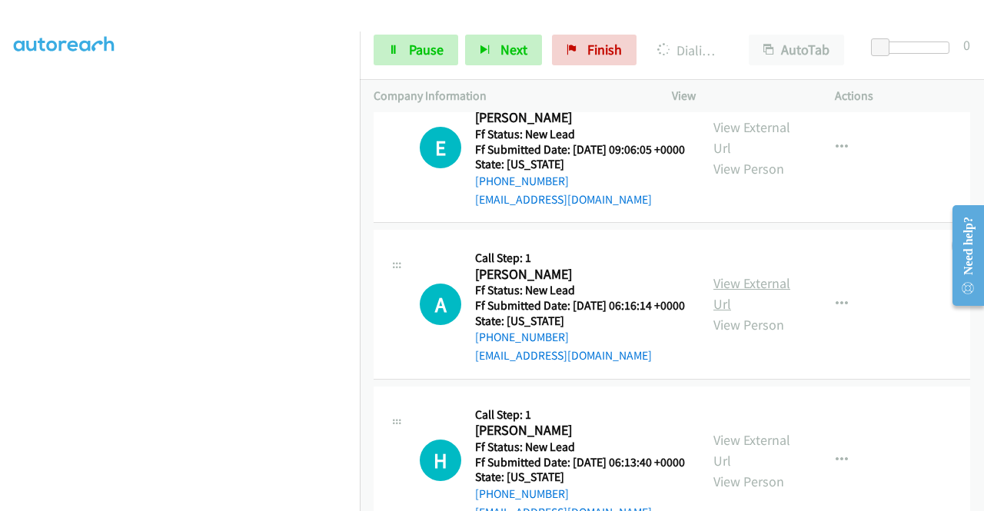
click at [743, 313] on link "View External Url" at bounding box center [752, 294] width 77 height 38
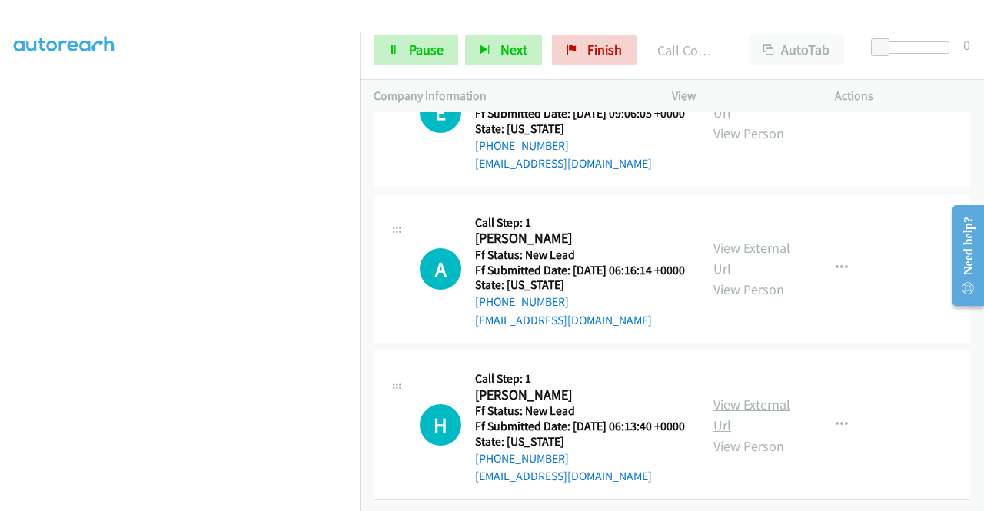
click at [714, 396] on link "View External Url" at bounding box center [752, 415] width 77 height 38
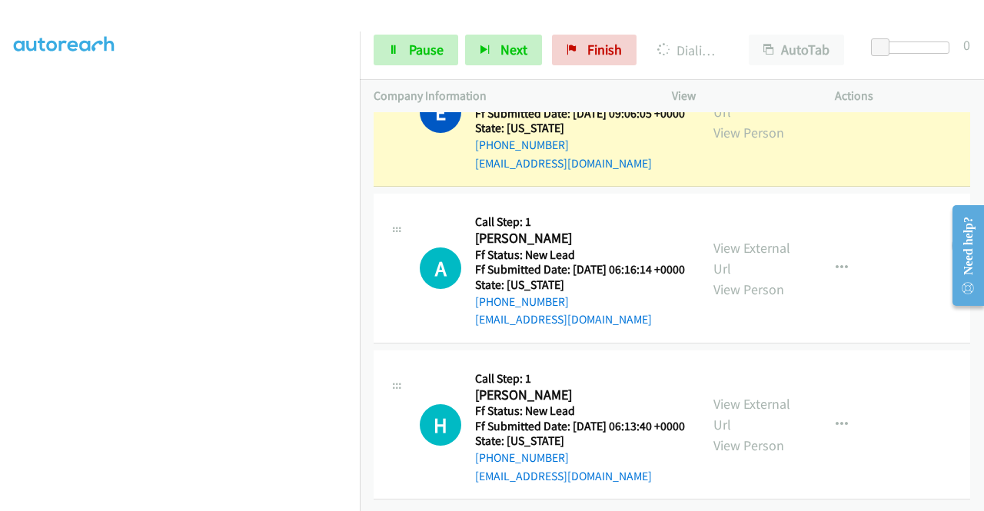
scroll to position [1357, 0]
click at [178, 499] on section at bounding box center [180, 147] width 332 height 736
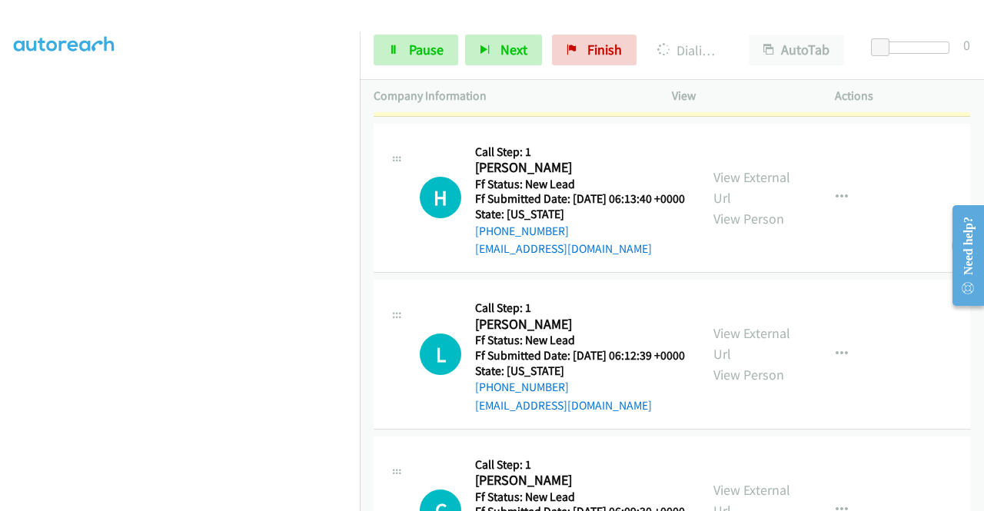
scroll to position [1588, 0]
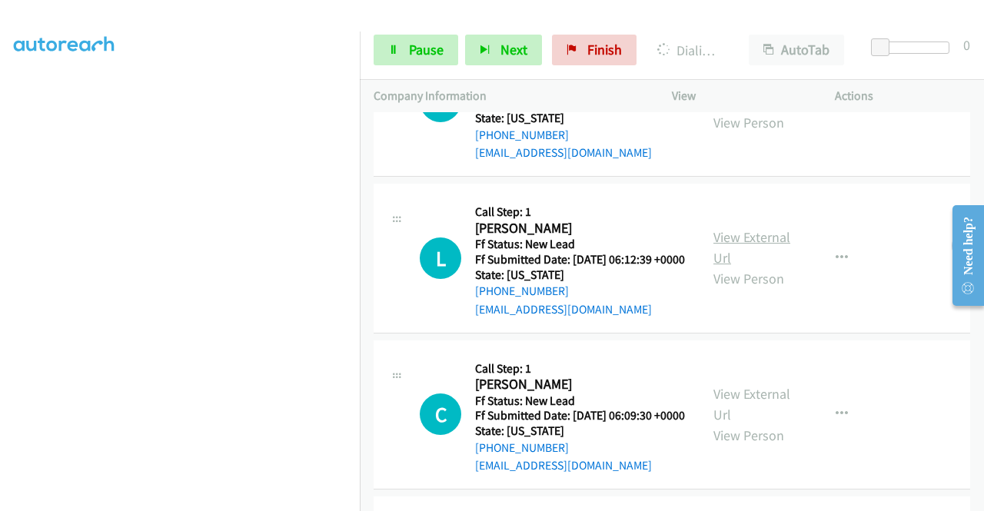
click at [734, 267] on link "View External Url" at bounding box center [752, 247] width 77 height 38
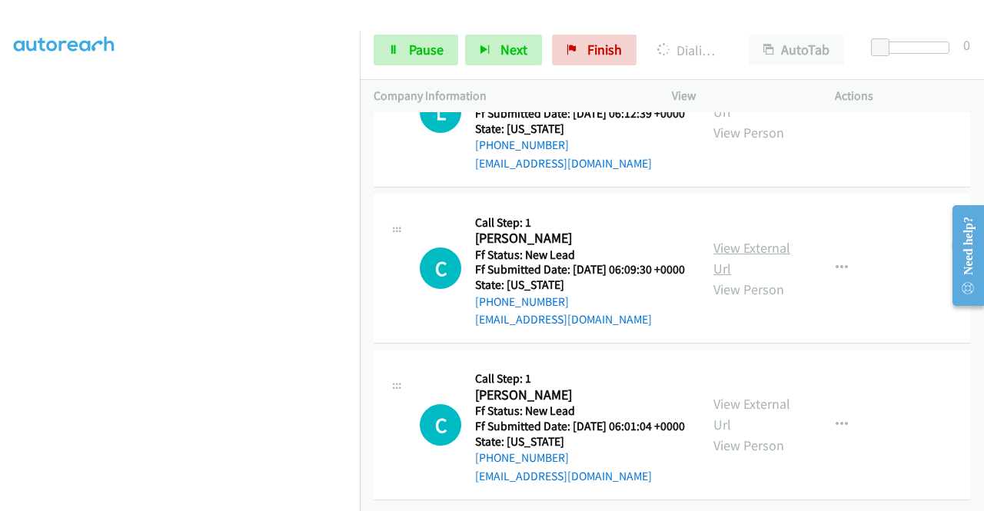
click at [747, 278] on link "View External Url" at bounding box center [752, 258] width 77 height 38
click at [746, 395] on link "View External Url" at bounding box center [752, 414] width 77 height 38
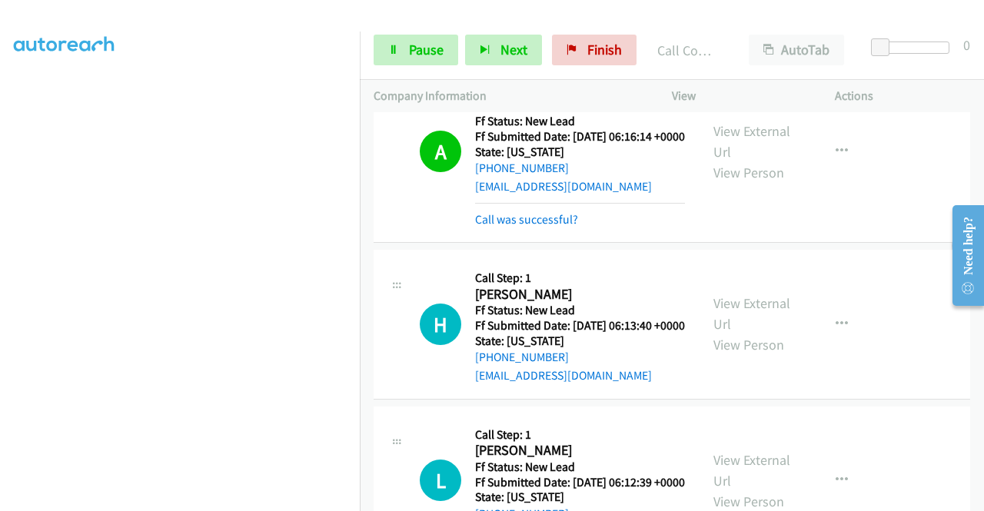
scroll to position [1552, 0]
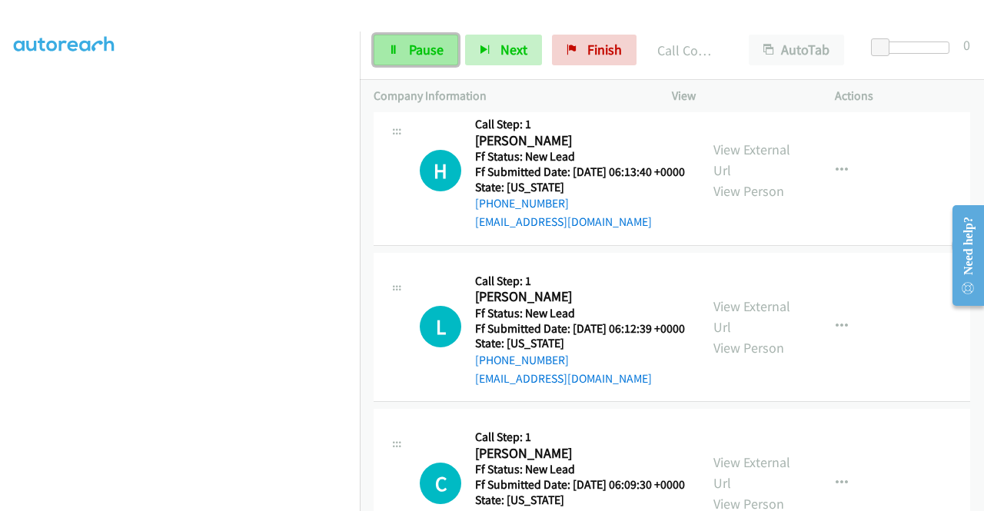
click at [417, 38] on link "Pause" at bounding box center [416, 50] width 85 height 31
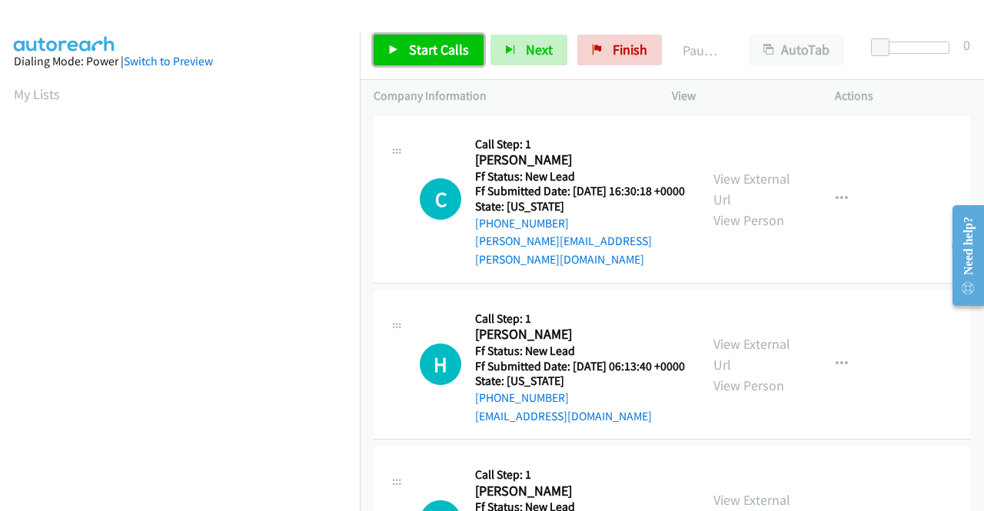
click at [413, 50] on span "Start Calls" at bounding box center [439, 50] width 60 height 18
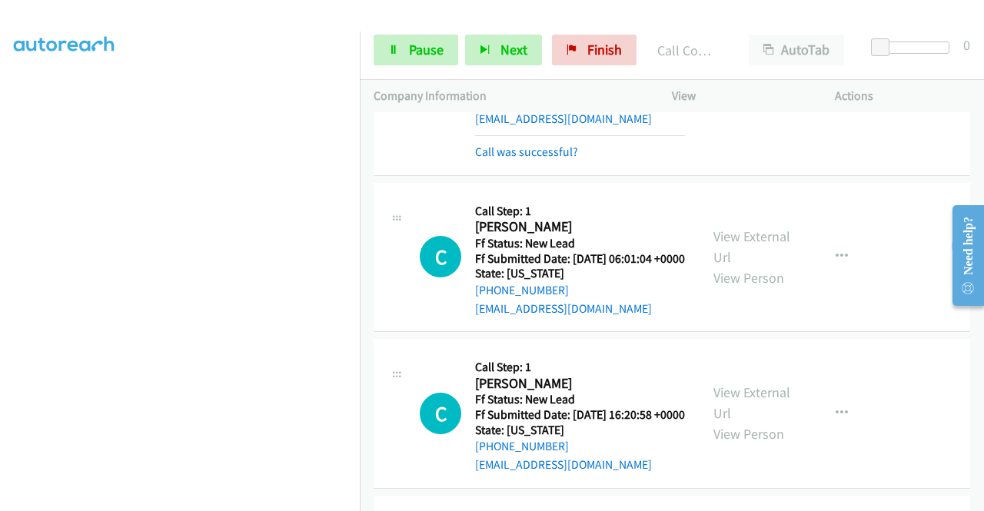
scroll to position [862, 0]
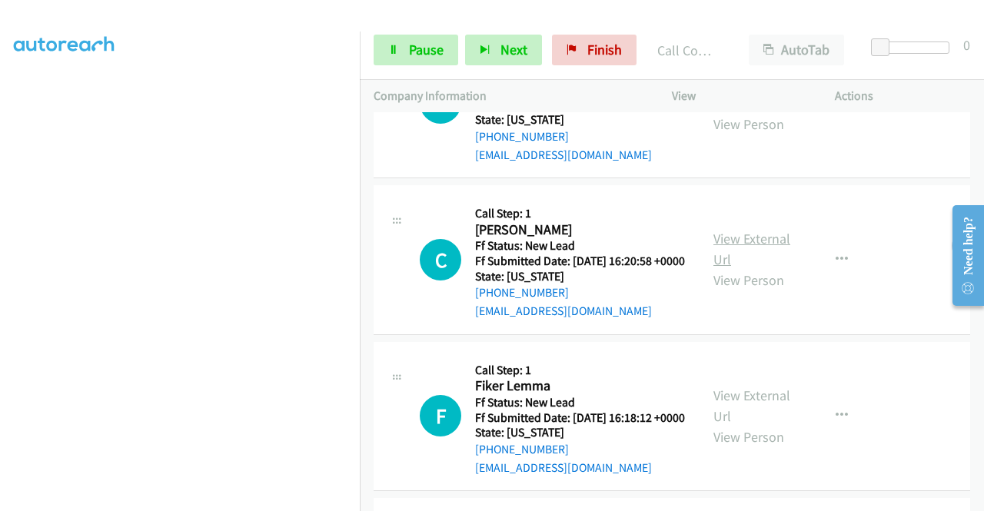
click at [750, 268] on link "View External Url" at bounding box center [752, 249] width 77 height 38
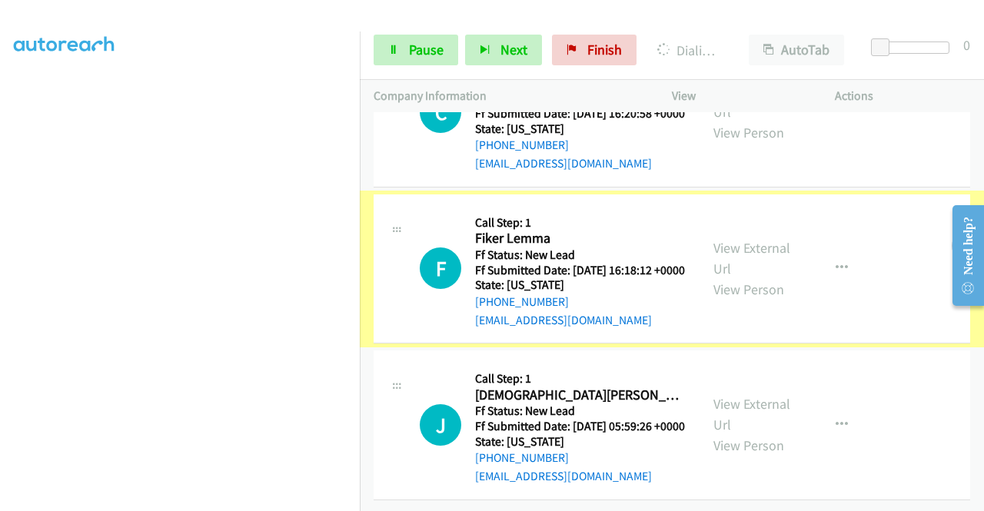
scroll to position [1093, 0]
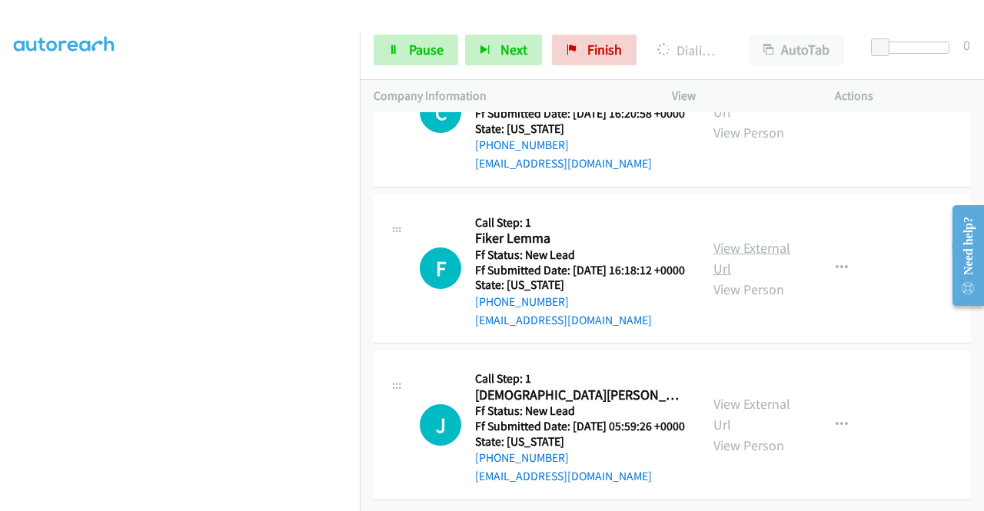
click at [714, 239] on link "View External Url" at bounding box center [752, 258] width 77 height 38
click at [743, 395] on link "View External Url" at bounding box center [752, 414] width 77 height 38
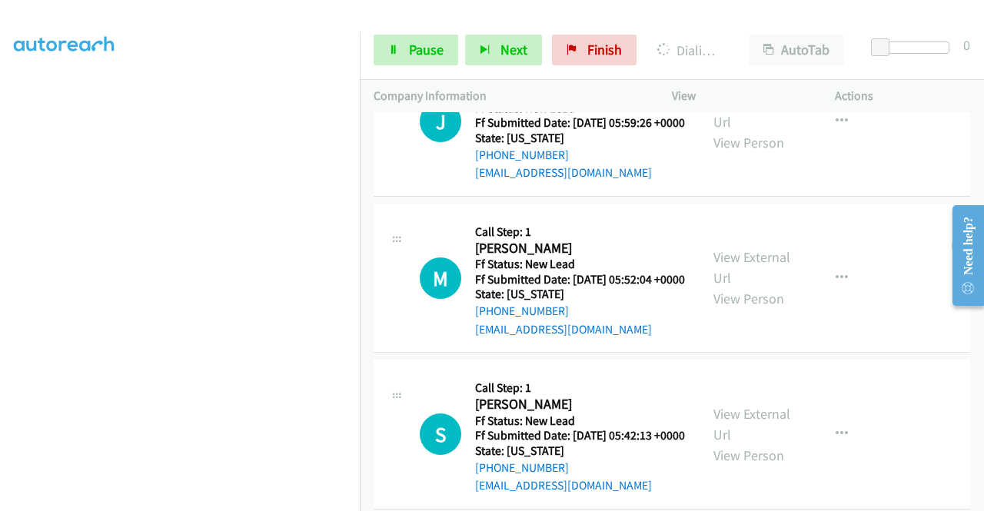
scroll to position [1384, 0]
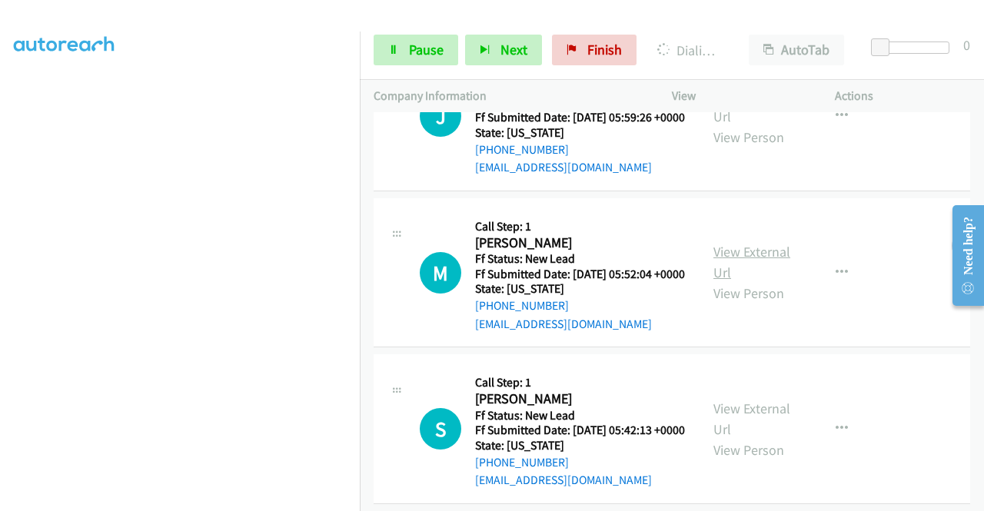
click at [774, 281] on link "View External Url" at bounding box center [752, 262] width 77 height 38
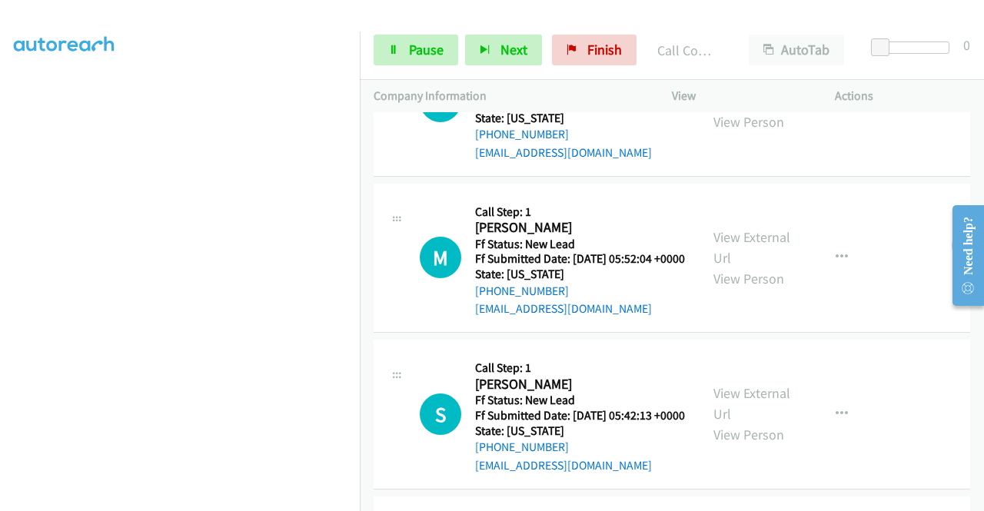
scroll to position [1538, 0]
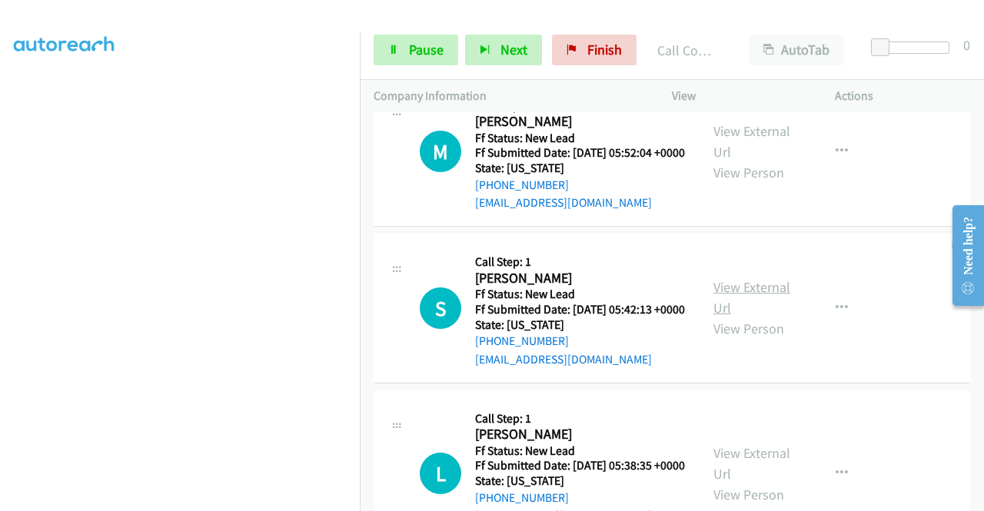
click at [721, 317] on link "View External Url" at bounding box center [752, 297] width 77 height 38
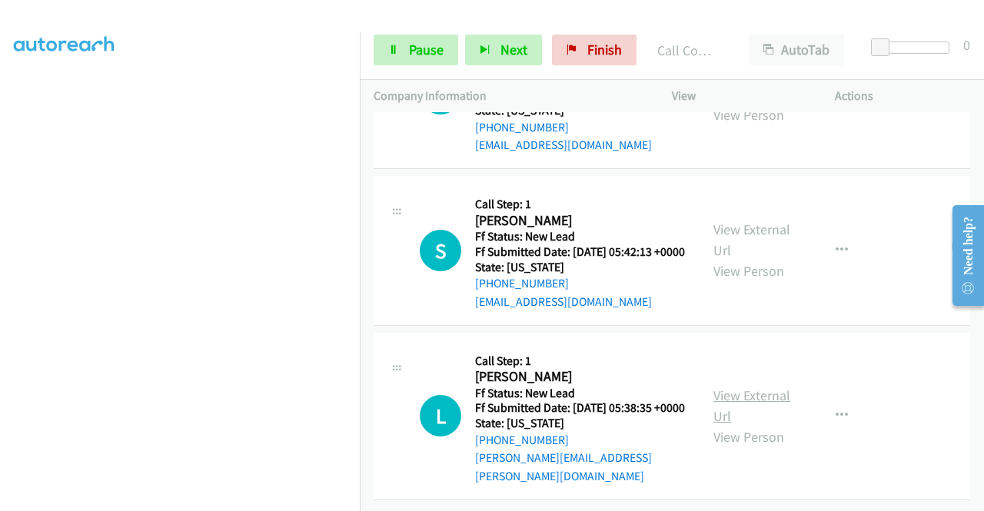
click at [757, 387] on link "View External Url" at bounding box center [752, 406] width 77 height 38
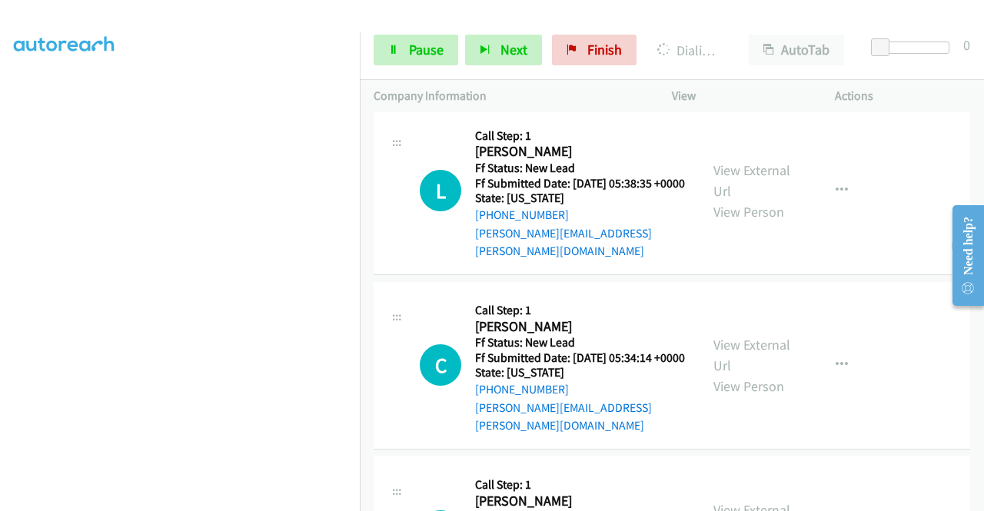
scroll to position [2117, 0]
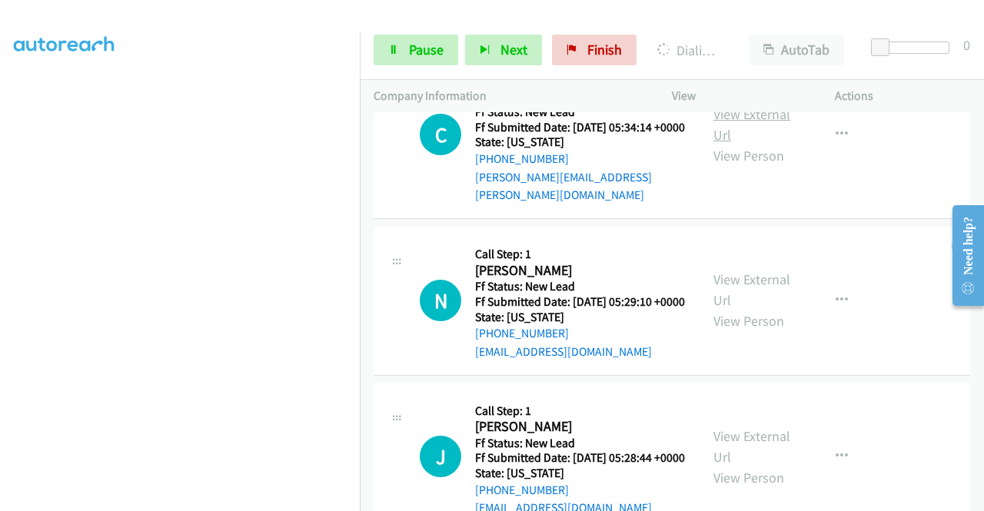
click at [759, 144] on link "View External Url" at bounding box center [752, 124] width 77 height 38
click at [734, 309] on link "View External Url" at bounding box center [752, 290] width 77 height 38
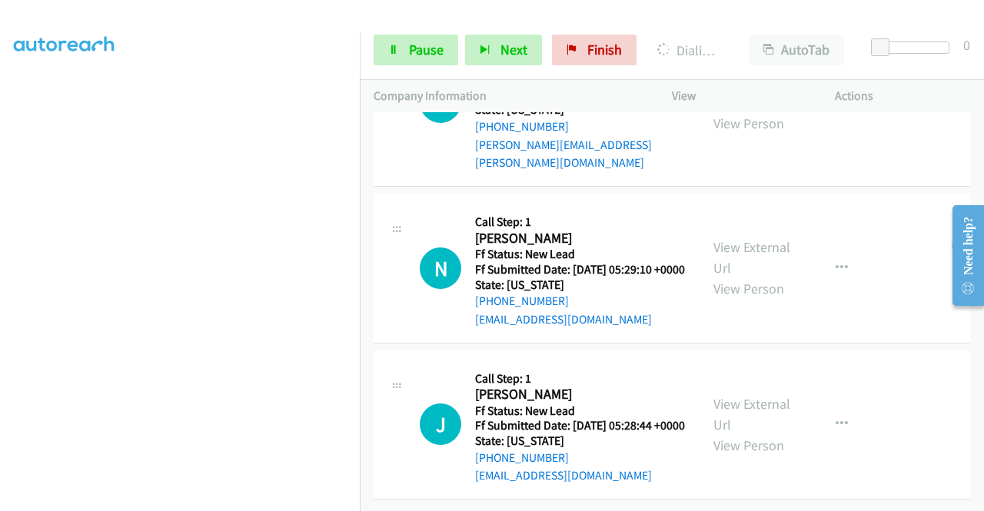
scroll to position [2312, 0]
click at [727, 395] on link "View External Url" at bounding box center [752, 414] width 77 height 38
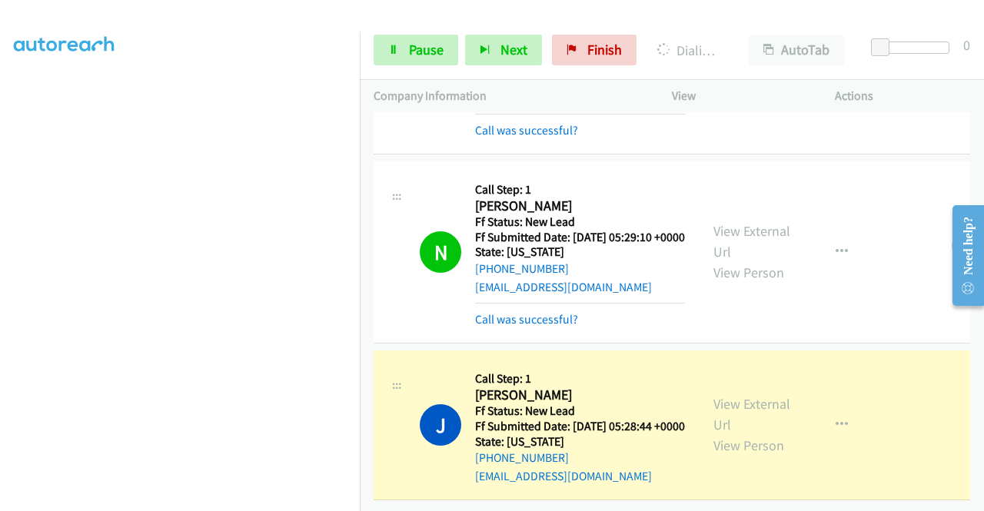
scroll to position [0, 0]
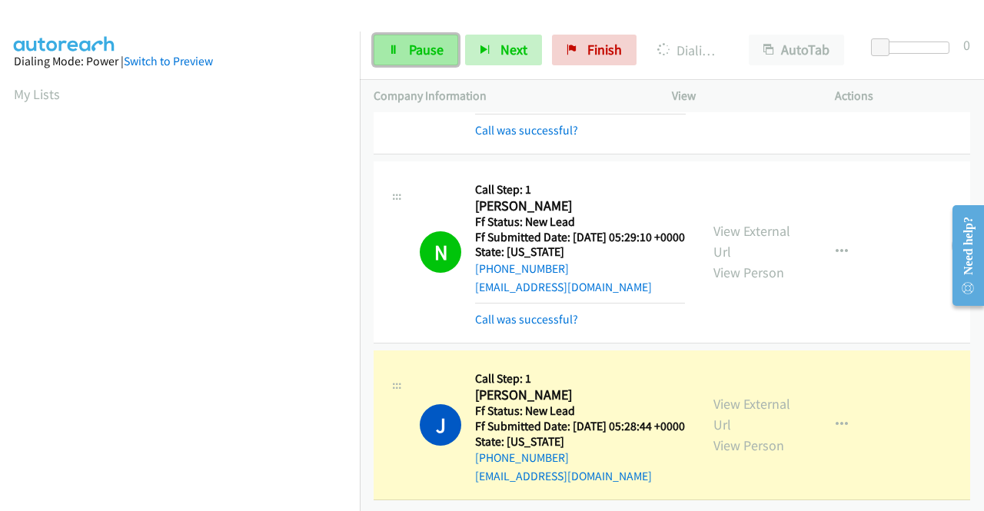
click at [418, 46] on span "Pause" at bounding box center [426, 50] width 35 height 18
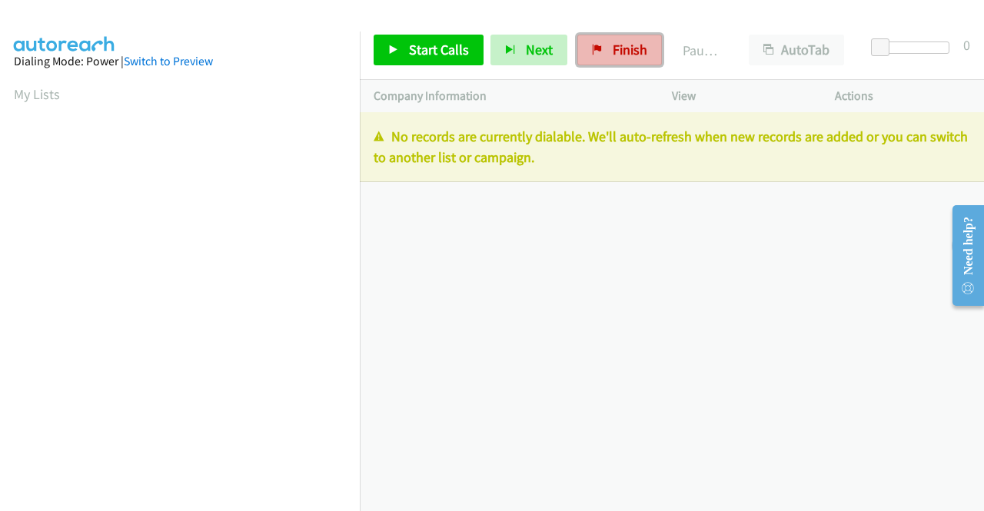
click at [631, 47] on span "Finish" at bounding box center [630, 50] width 35 height 18
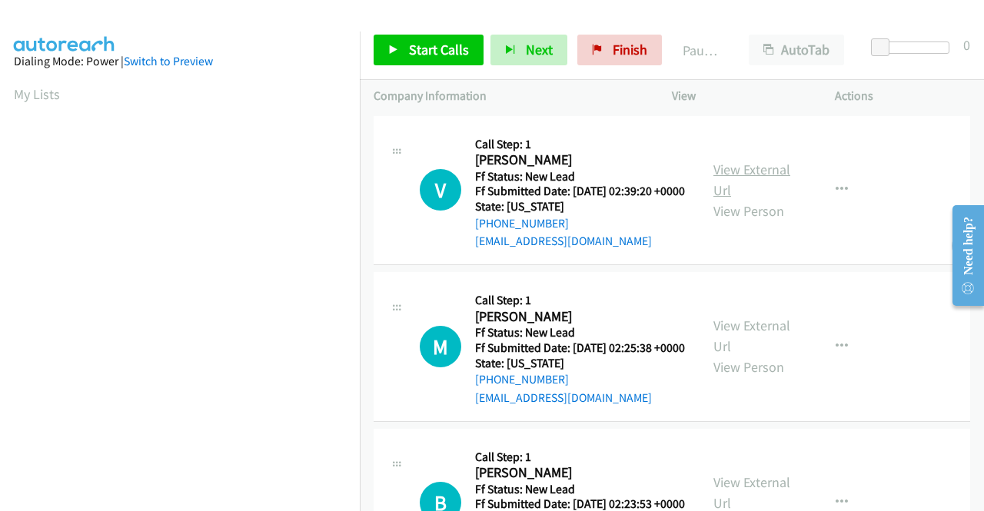
click at [761, 176] on link "View External Url" at bounding box center [752, 180] width 77 height 38
click at [742, 342] on link "View External Url" at bounding box center [752, 336] width 77 height 38
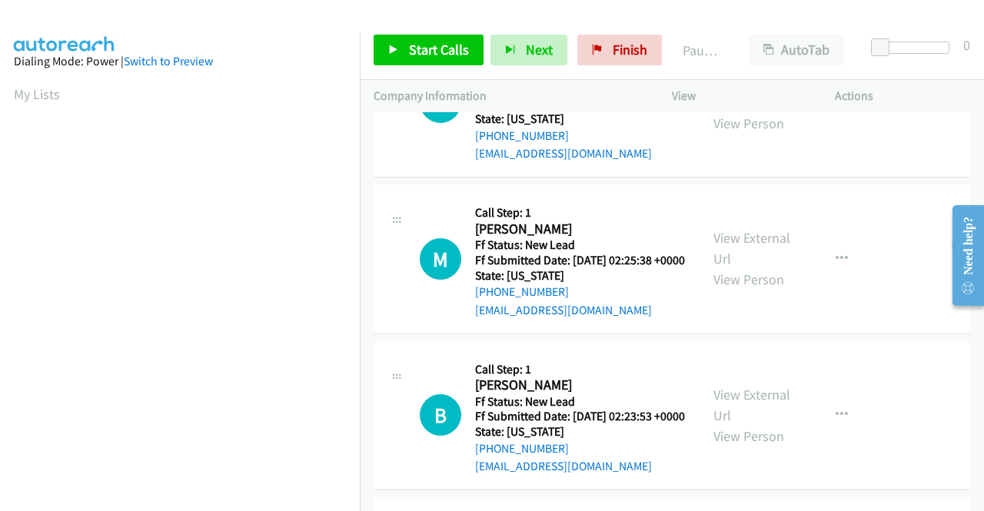
scroll to position [154, 0]
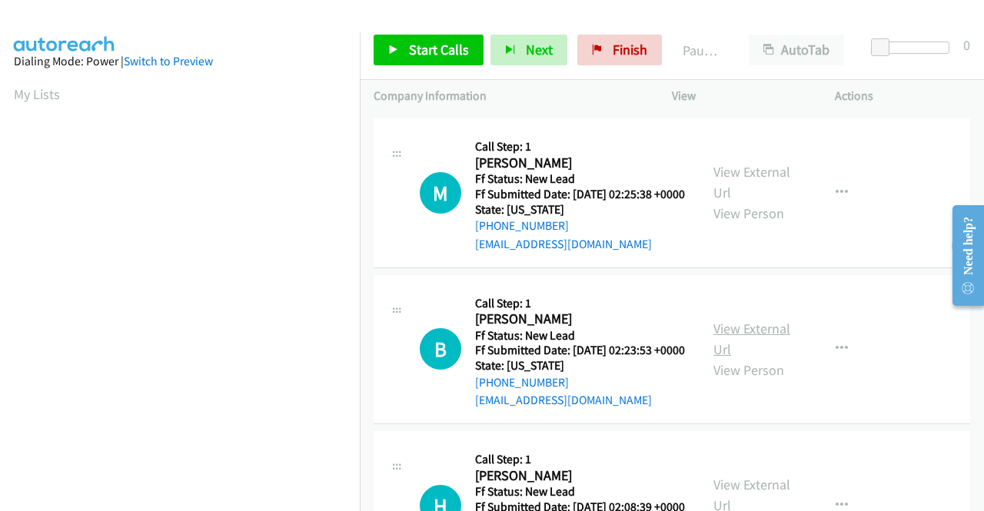
click at [756, 358] on link "View External Url" at bounding box center [752, 339] width 77 height 38
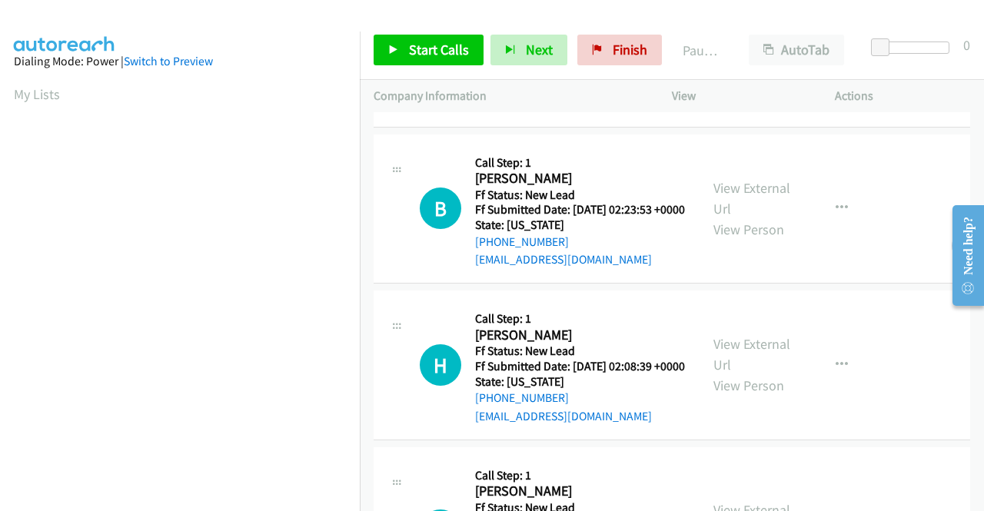
scroll to position [385, 0]
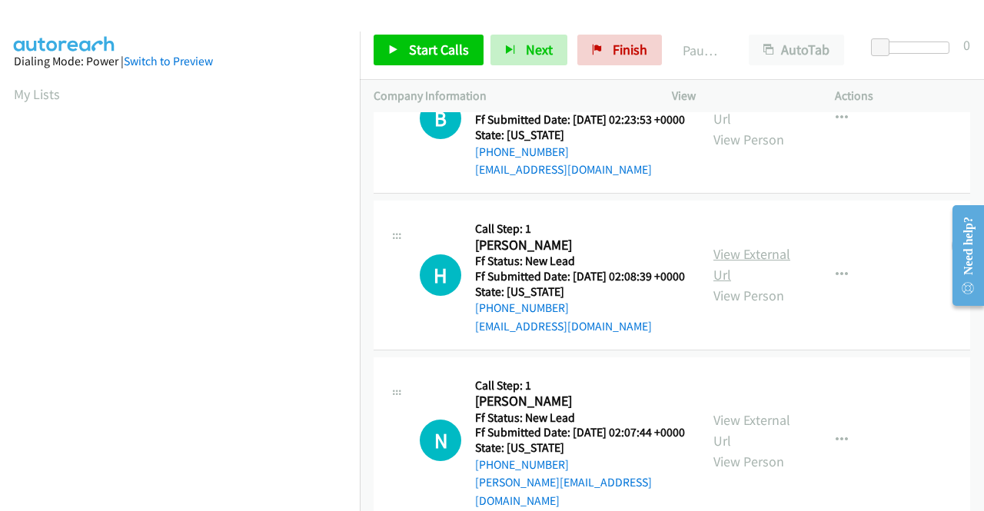
click at [740, 284] on link "View External Url" at bounding box center [752, 264] width 77 height 38
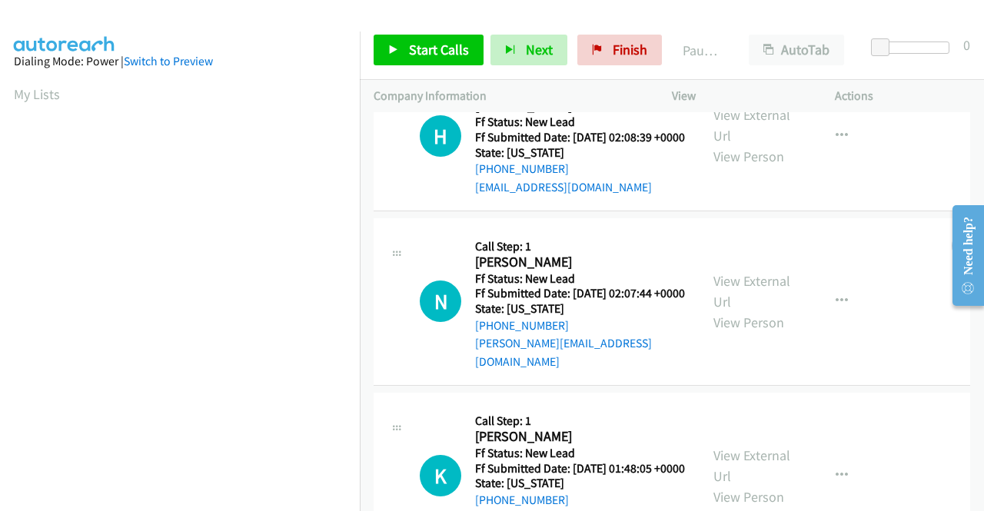
scroll to position [538, 0]
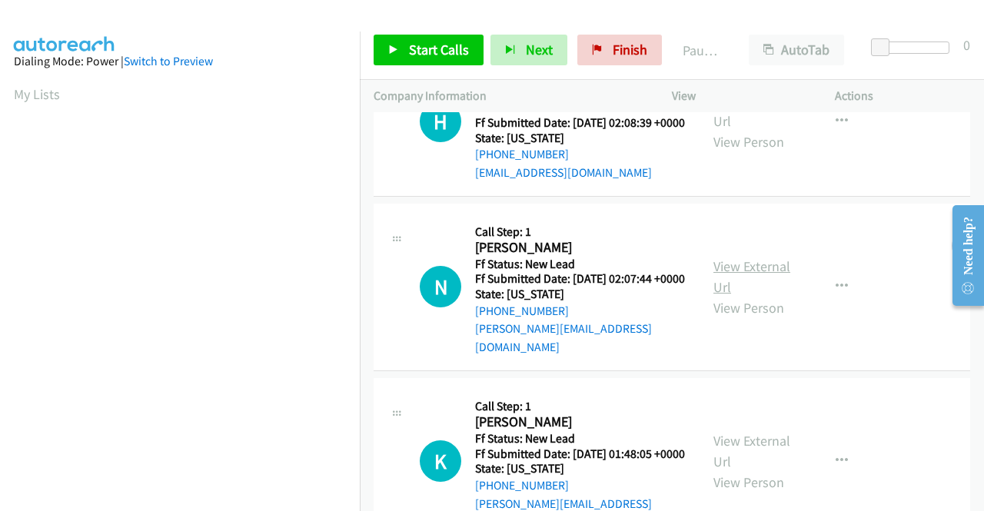
click at [751, 296] on link "View External Url" at bounding box center [752, 277] width 77 height 38
